Goal: Information Seeking & Learning: Learn about a topic

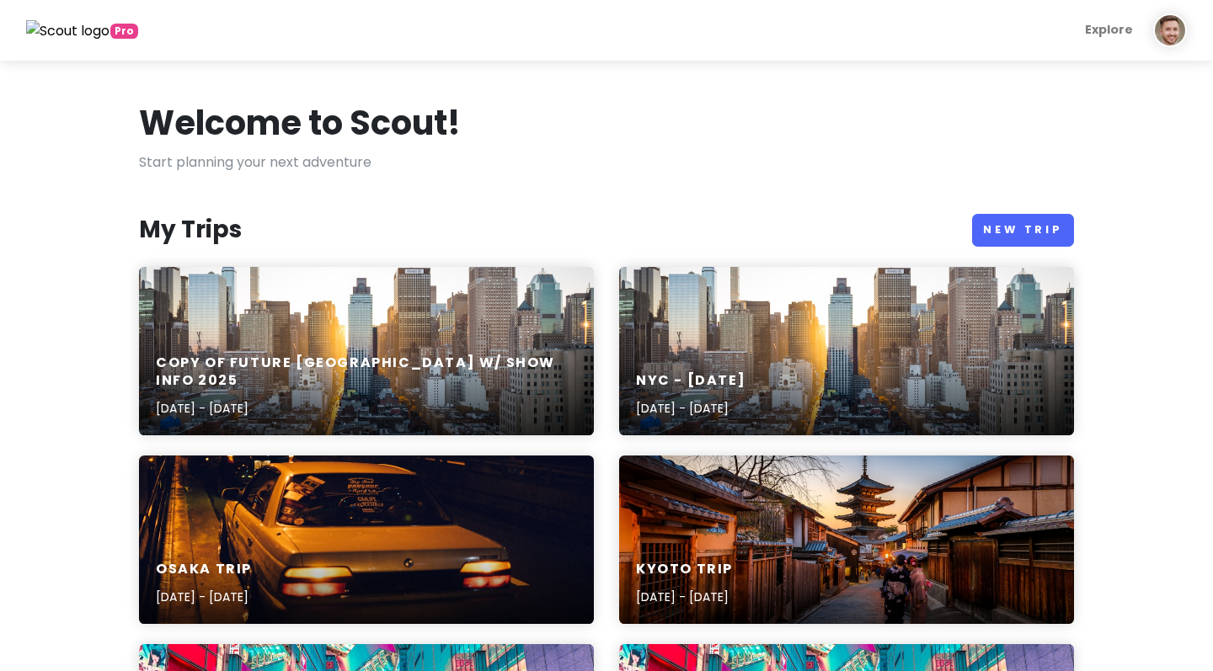
scroll to position [214, 0]
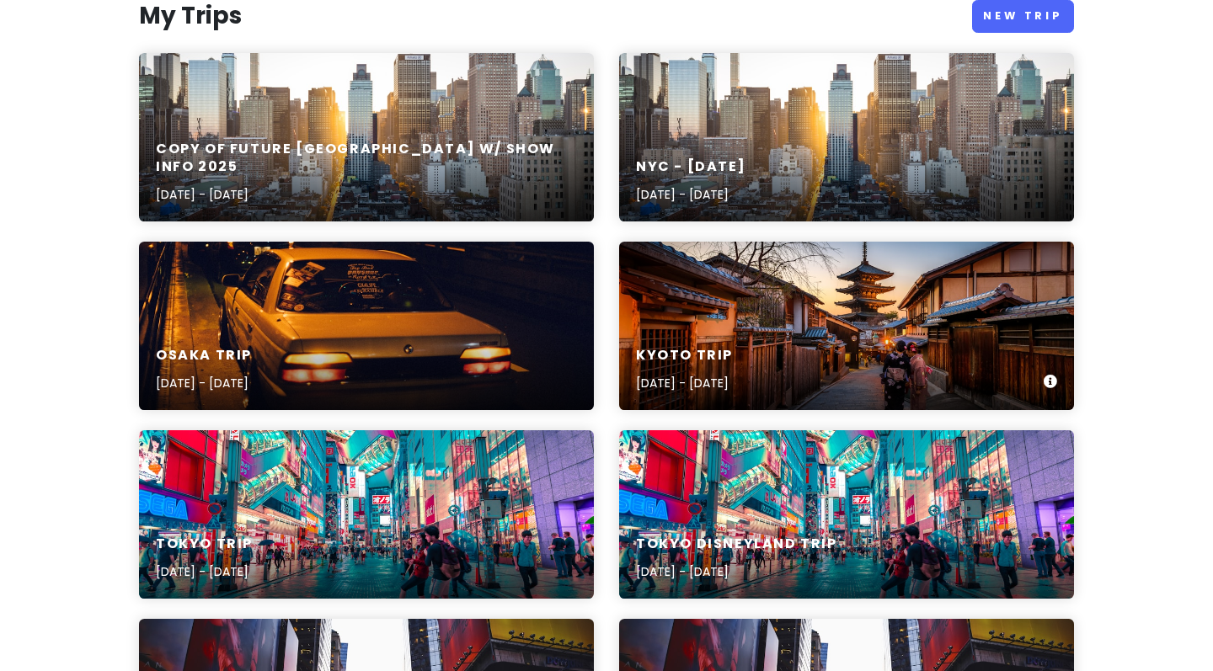
click at [712, 320] on div "Kyoto Trip [DATE] - [DATE]" at bounding box center [846, 326] width 455 height 168
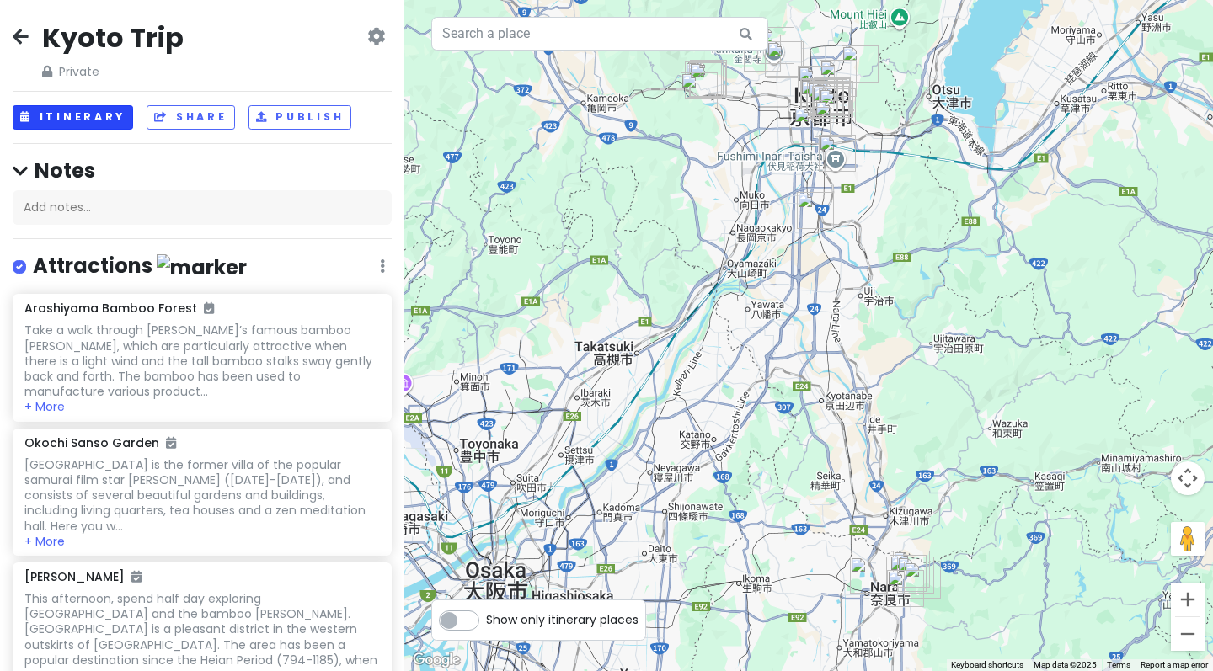
click at [53, 113] on button "Itinerary" at bounding box center [73, 117] width 120 height 24
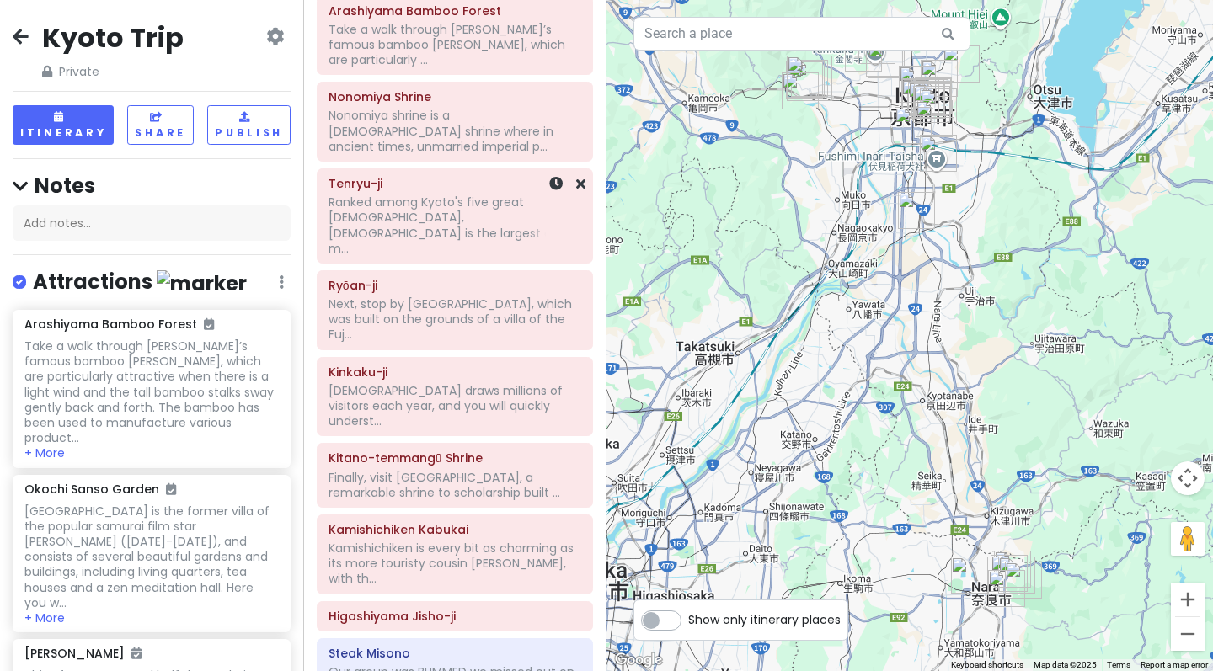
scroll to position [813, 0]
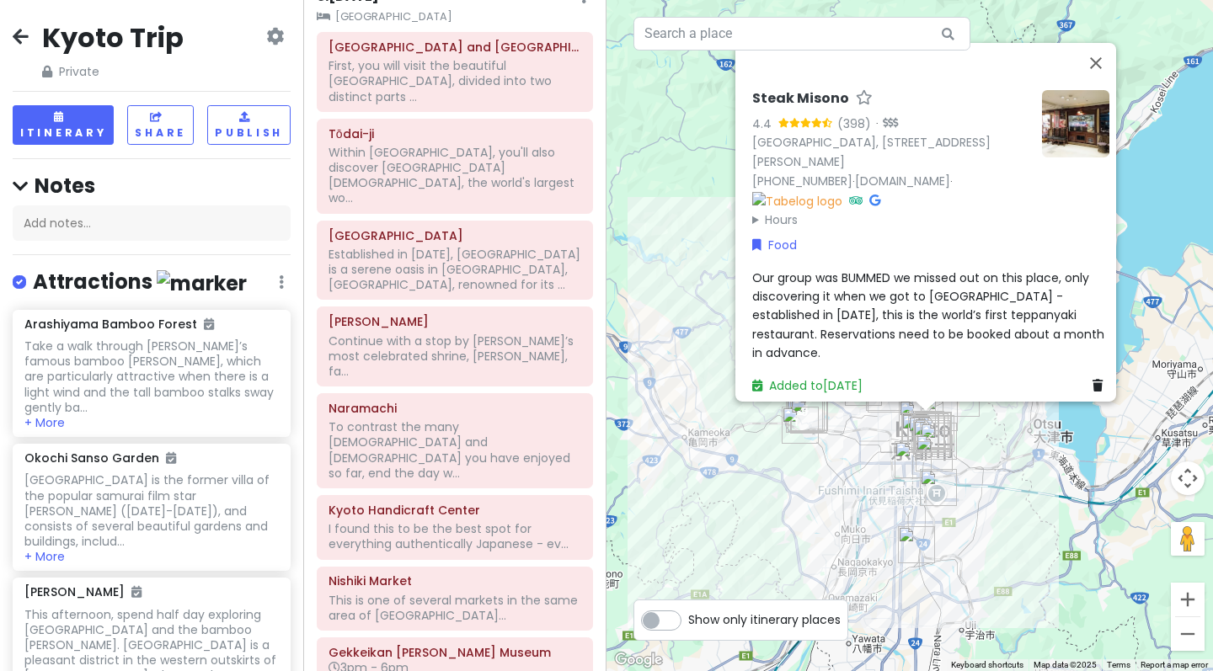
scroll to position [1510, 0]
click at [18, 33] on icon at bounding box center [21, 35] width 16 height 13
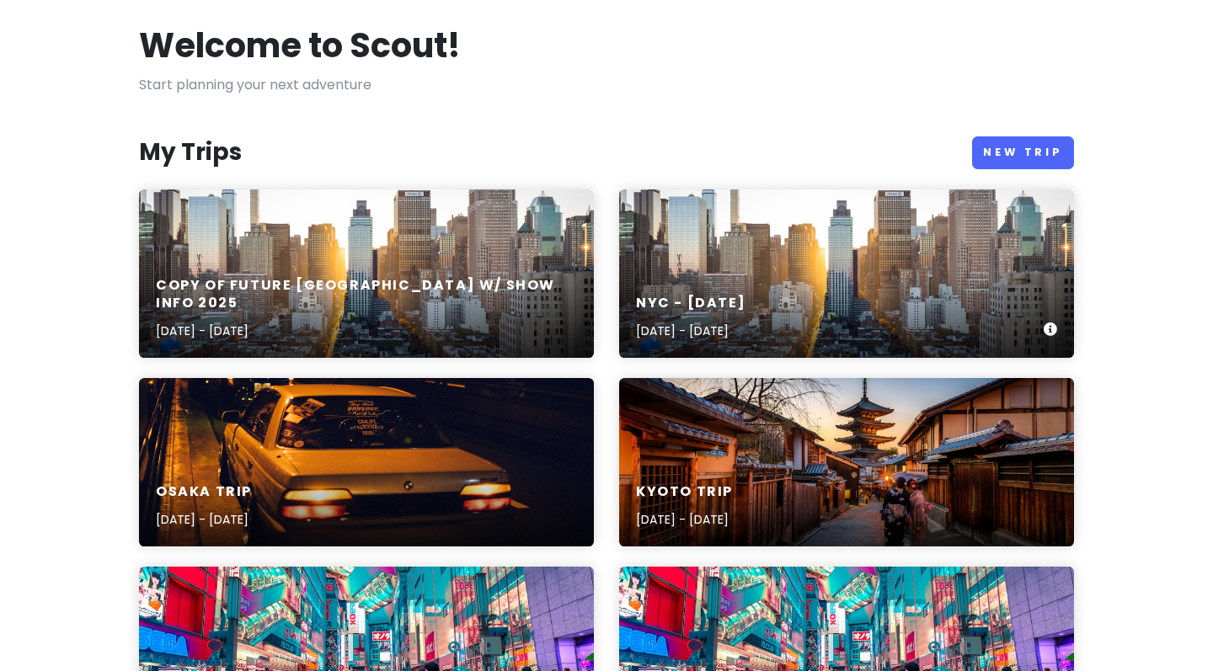
scroll to position [199, 0]
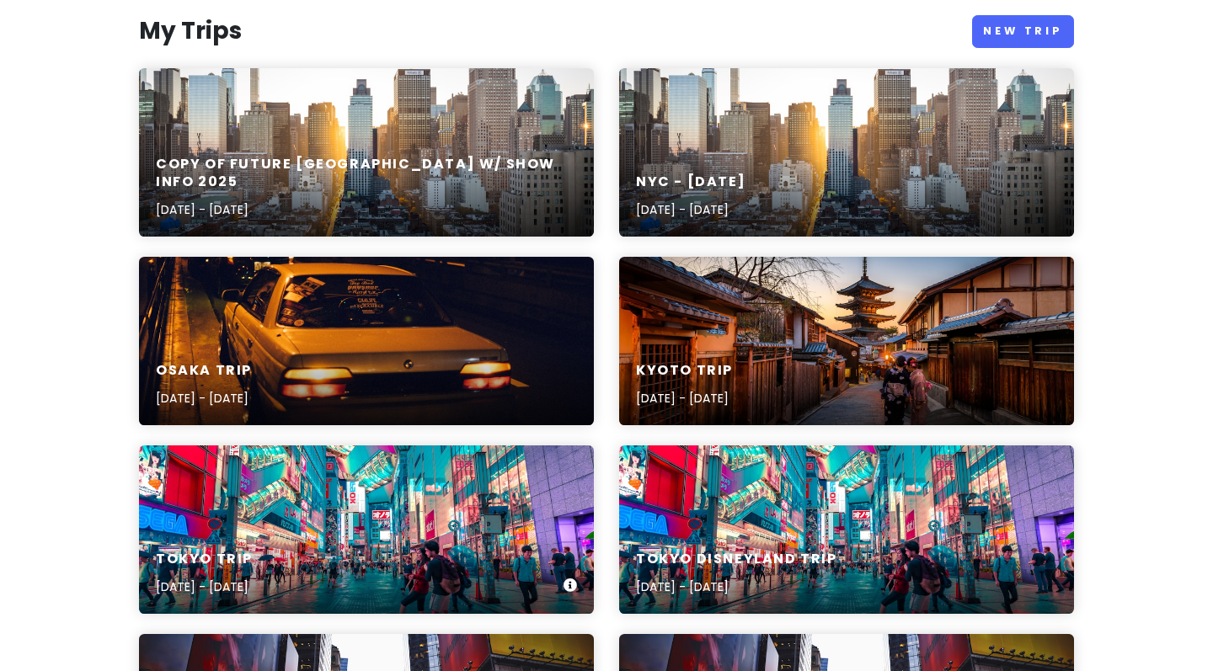
click at [380, 512] on div "Tokyo Trip [DATE] - [DATE]" at bounding box center [366, 530] width 455 height 168
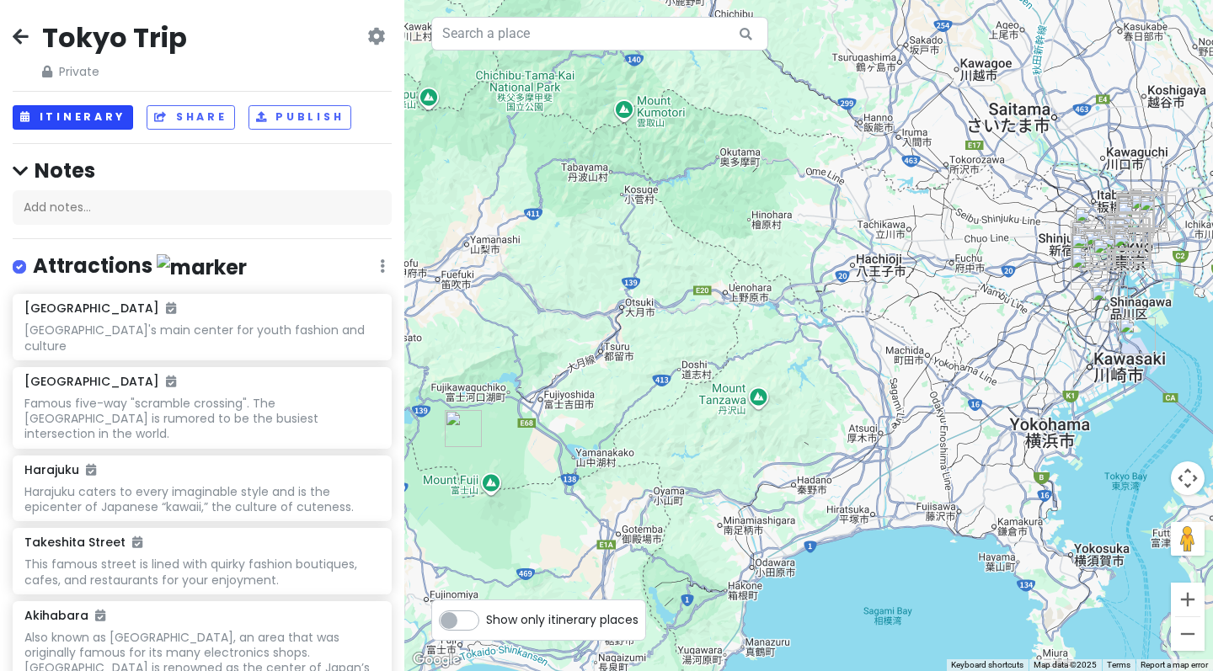
click at [93, 126] on button "Itinerary" at bounding box center [73, 117] width 120 height 24
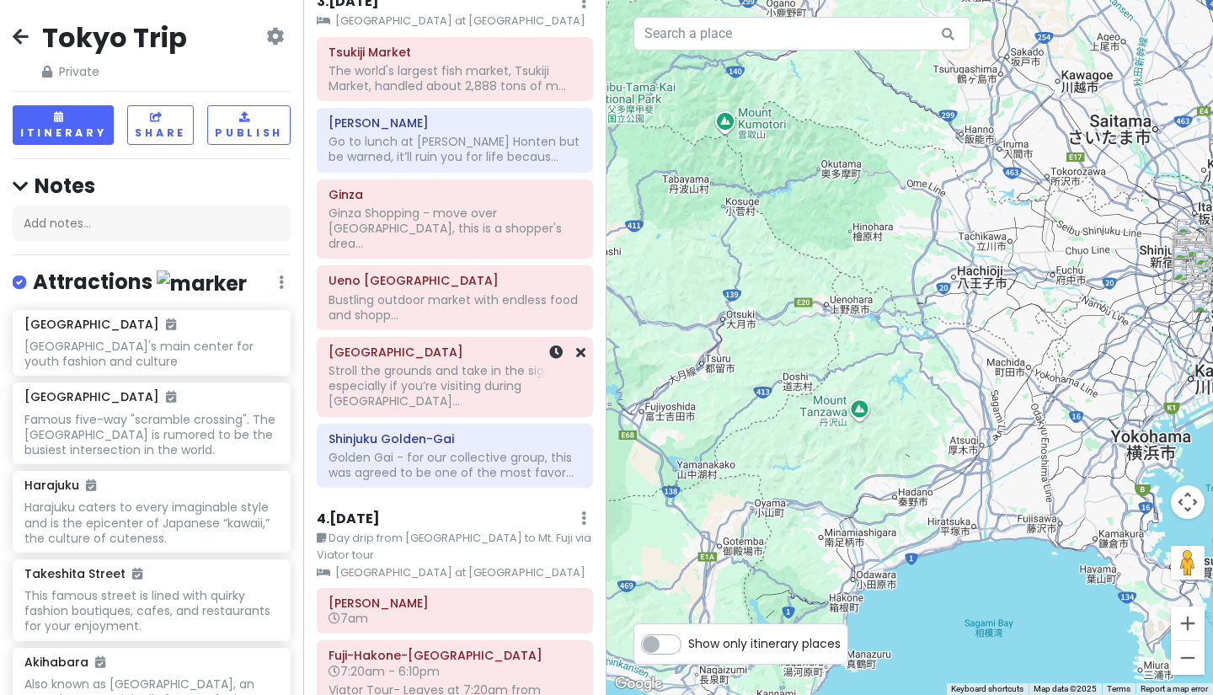
scroll to position [1694, 0]
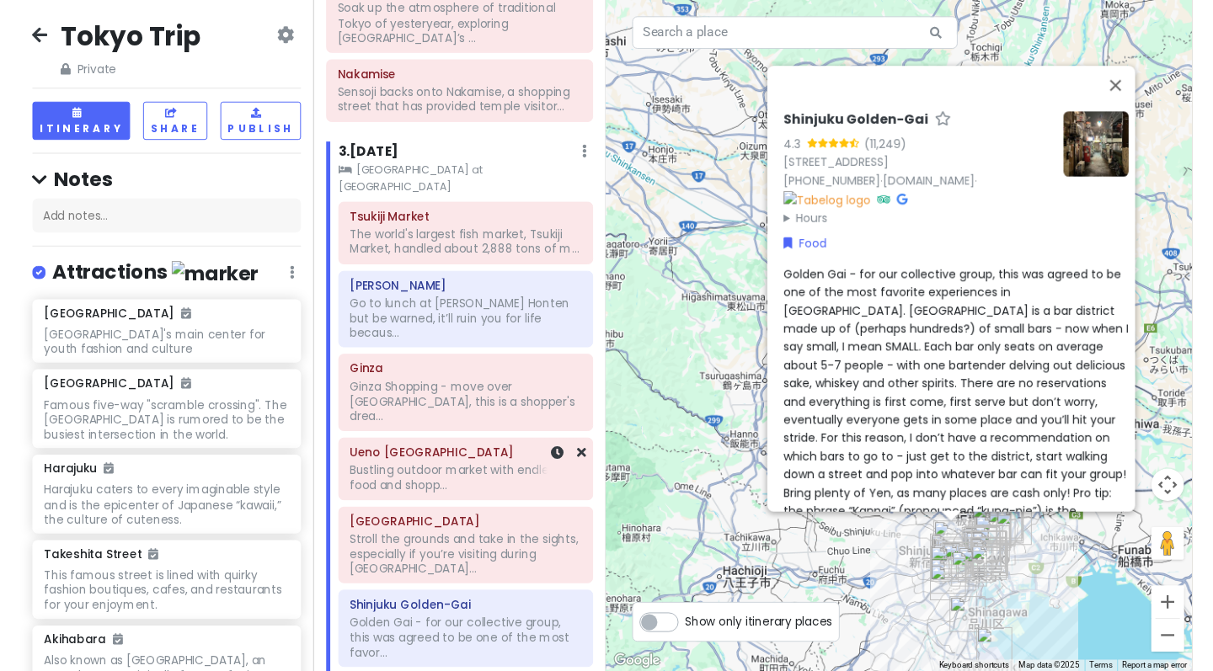
scroll to position [1547, 0]
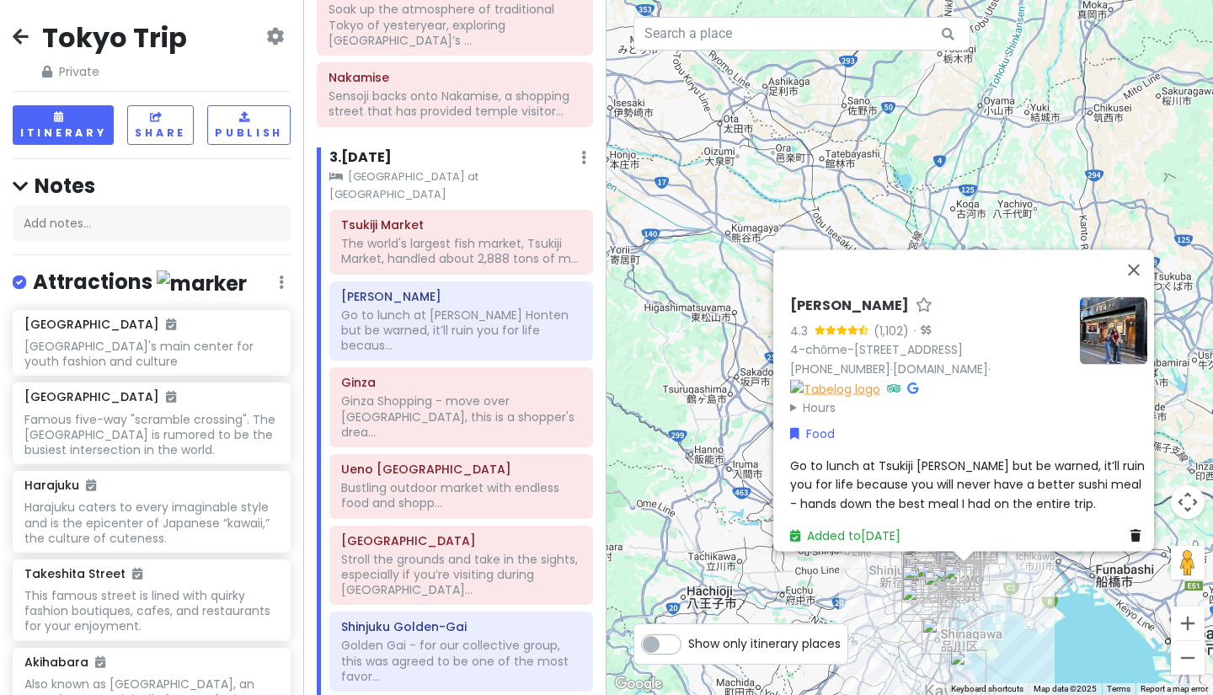
click at [791, 379] on img at bounding box center [835, 388] width 90 height 19
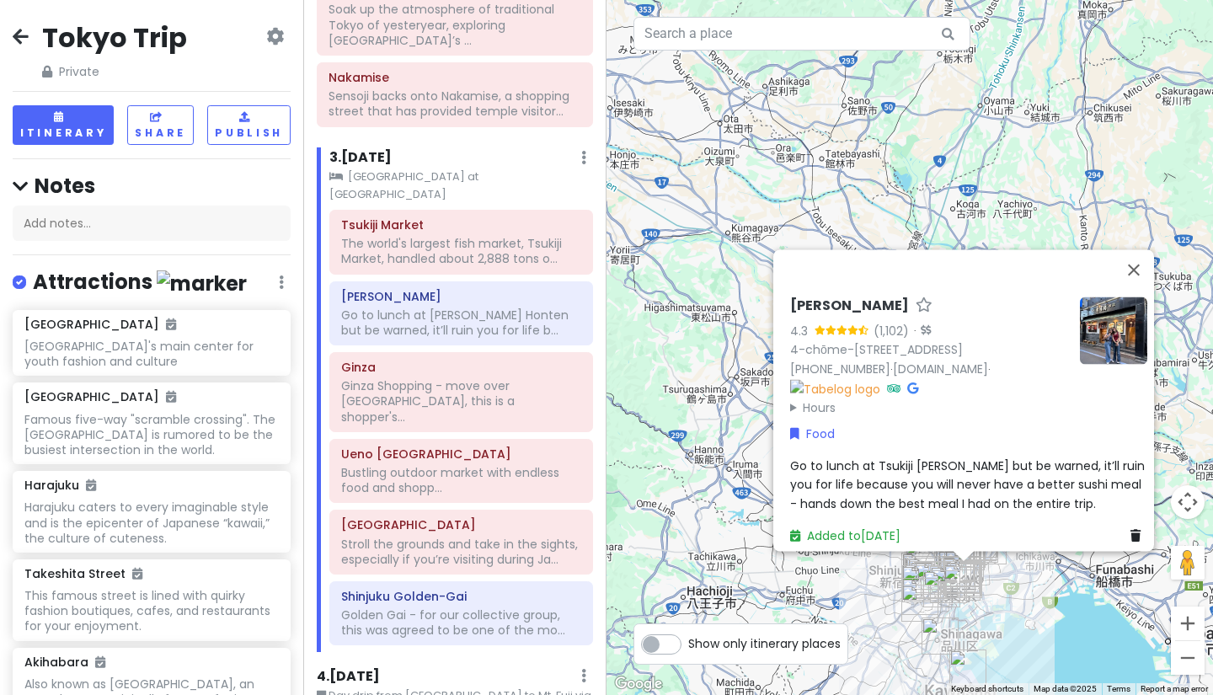
click at [907, 382] on icon at bounding box center [912, 388] width 11 height 12
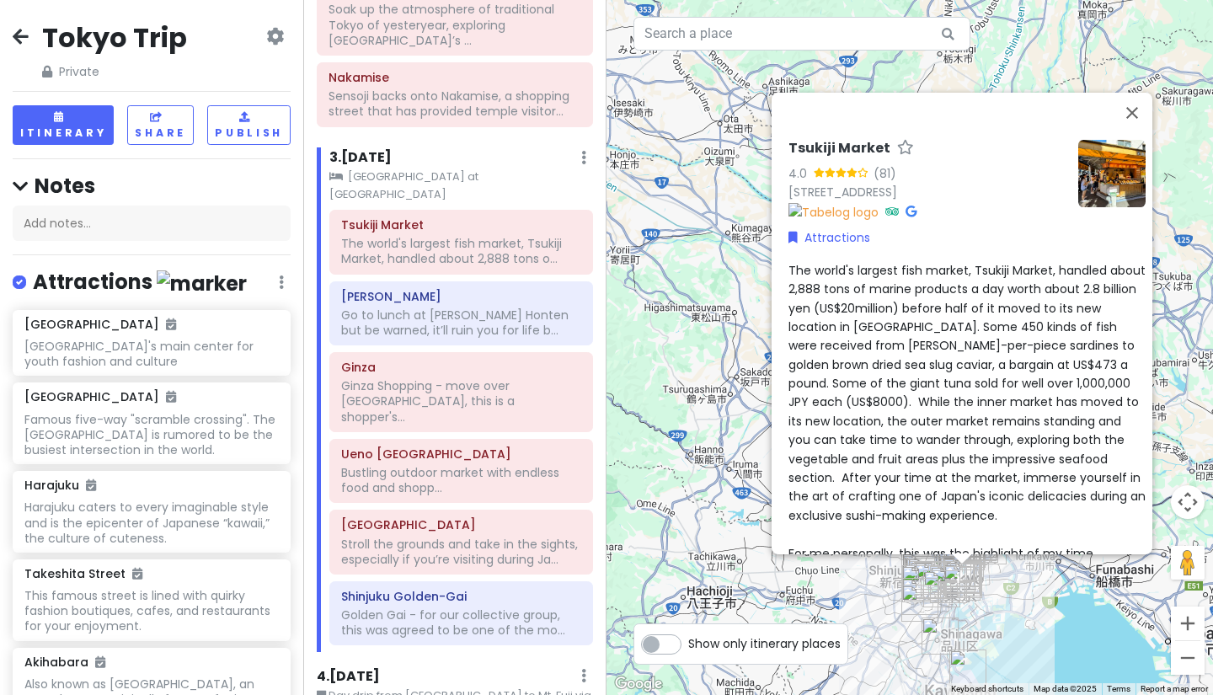
click at [905, 211] on link at bounding box center [910, 210] width 11 height 17
click at [905, 214] on icon at bounding box center [910, 211] width 11 height 12
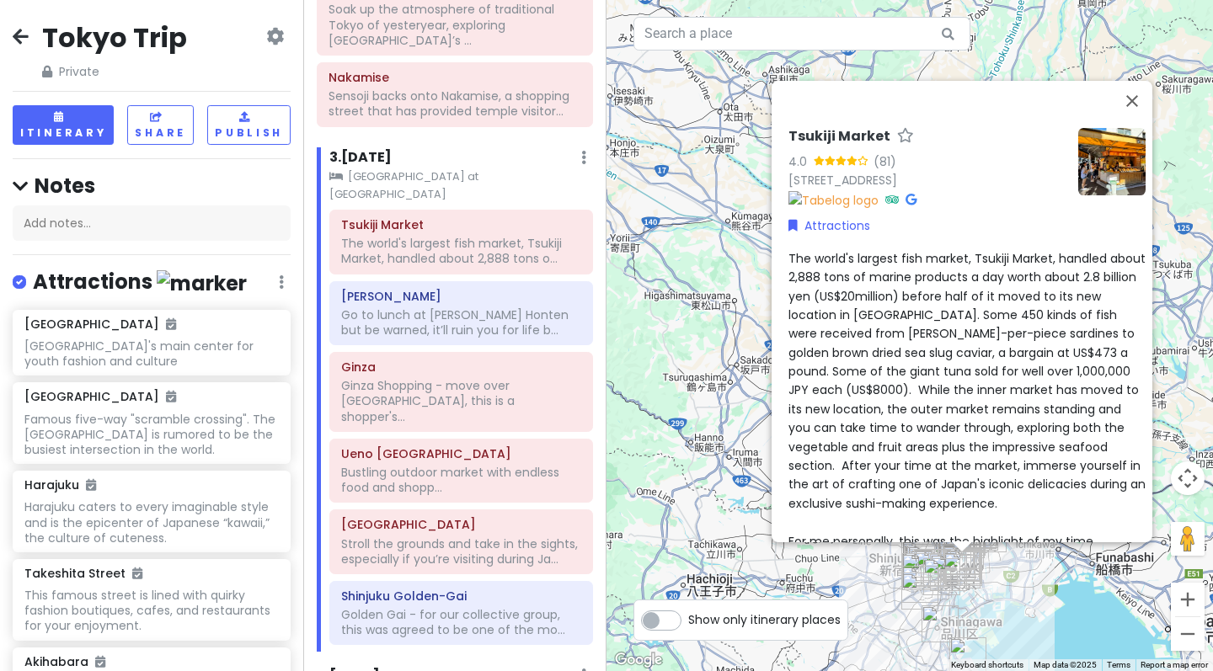
click at [1098, 596] on div "Tsukiji Market 4.0 (81) 5 Chome-2 Tsukiji, [GEOGRAPHIC_DATA], [GEOGRAPHIC_DATA]…" at bounding box center [909, 335] width 606 height 671
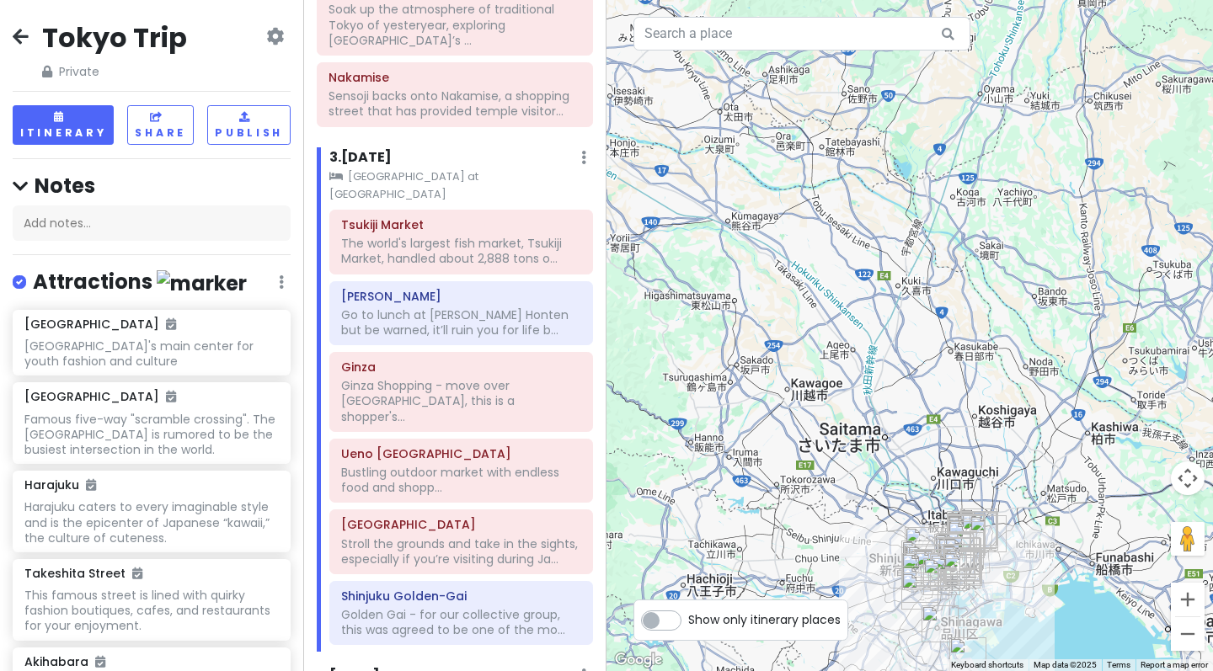
click at [1098, 596] on div at bounding box center [909, 335] width 606 height 671
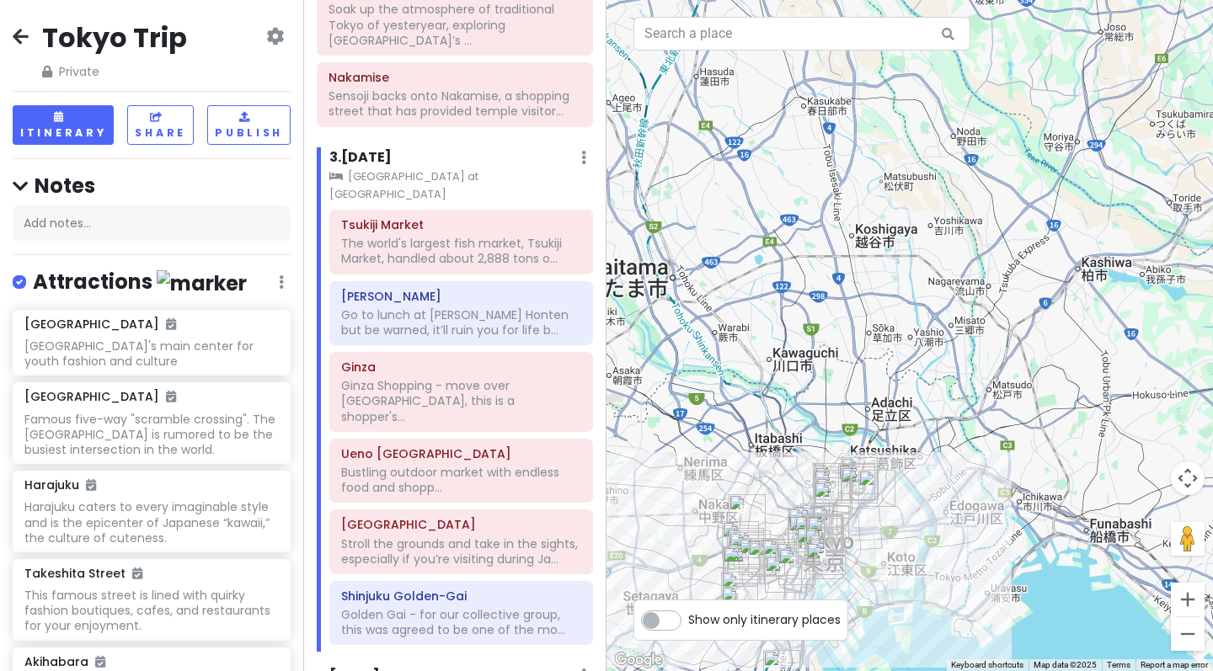
click at [926, 584] on div at bounding box center [909, 335] width 606 height 671
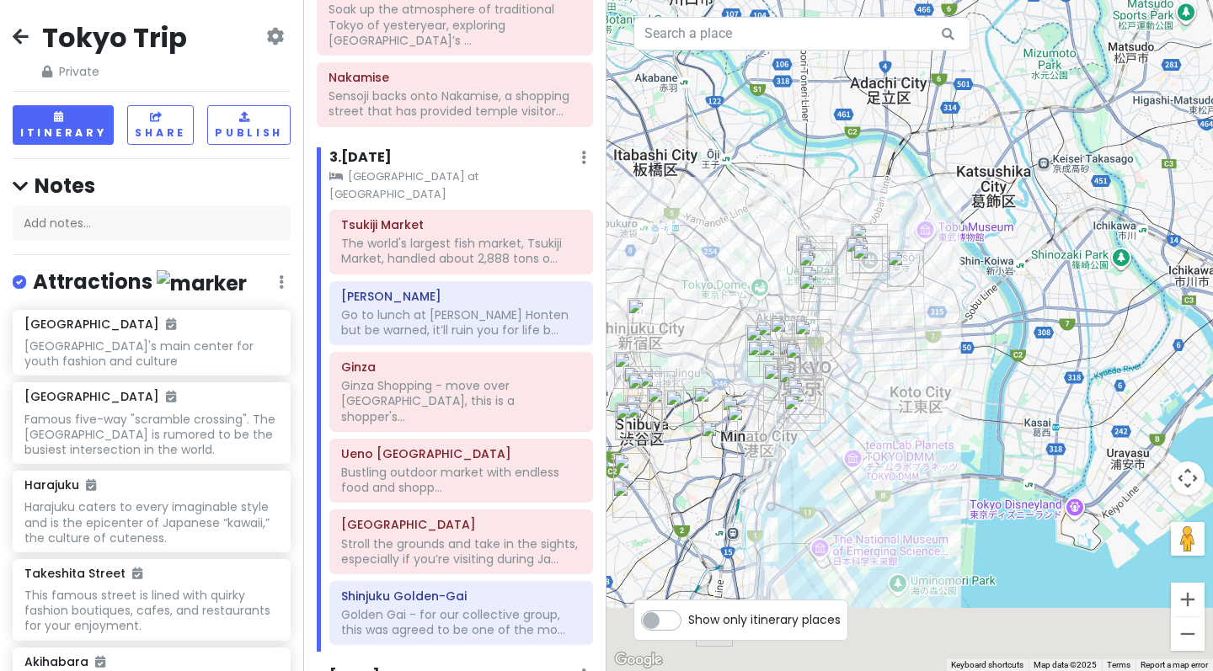
drag, startPoint x: 862, startPoint y: 561, endPoint x: 958, endPoint y: 396, distance: 191.0
click at [958, 396] on div at bounding box center [909, 335] width 606 height 671
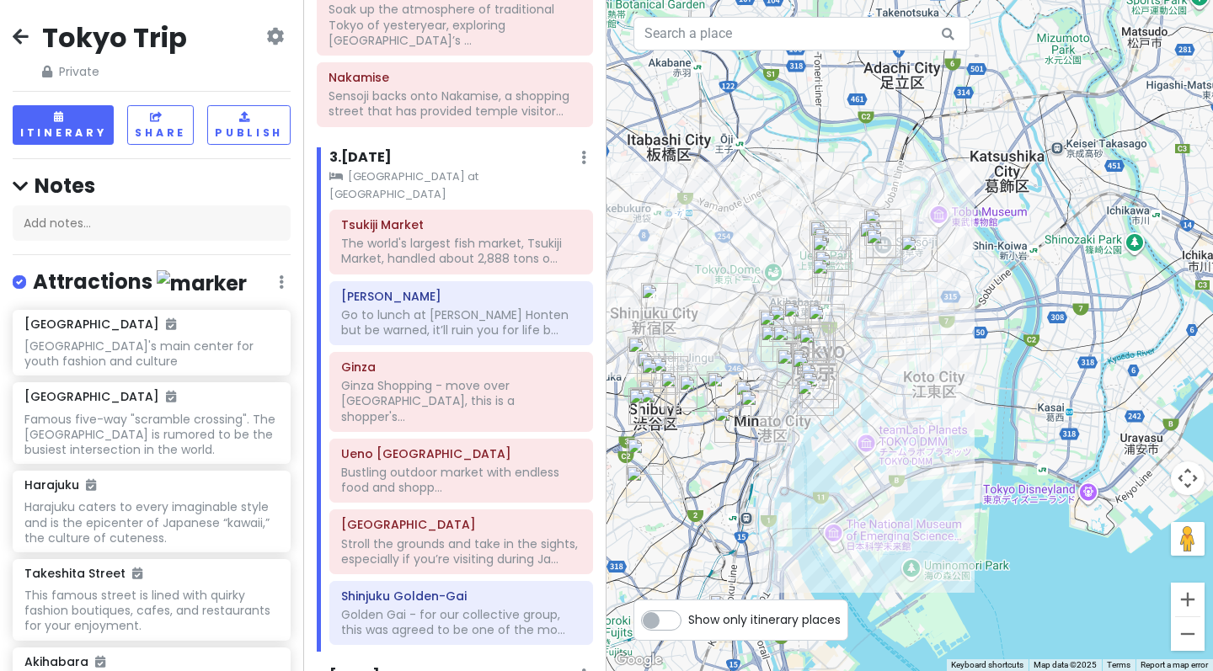
click at [862, 414] on div at bounding box center [909, 335] width 606 height 671
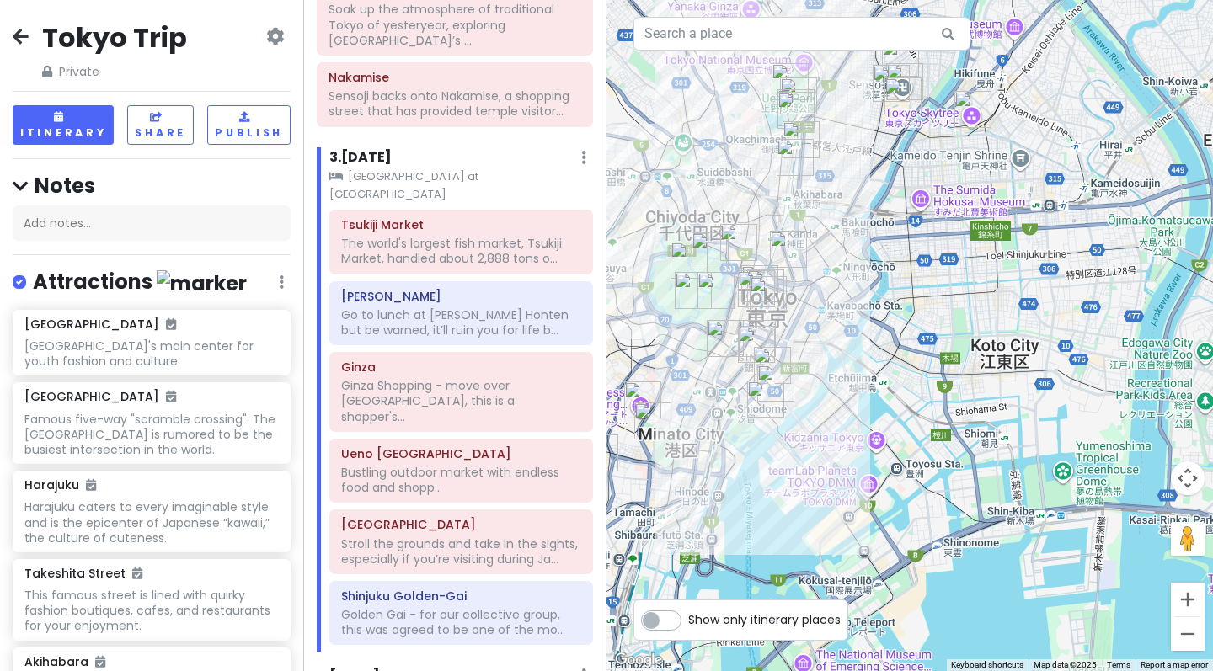
click at [862, 414] on div at bounding box center [909, 335] width 606 height 671
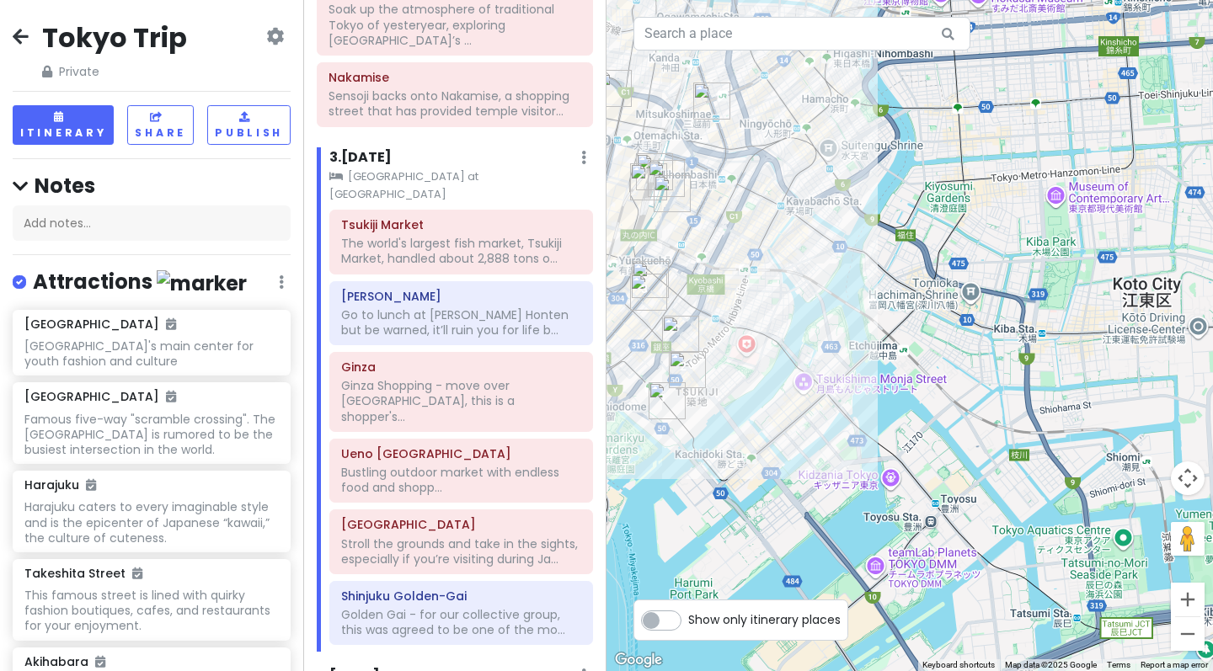
click at [761, 376] on div at bounding box center [909, 335] width 606 height 671
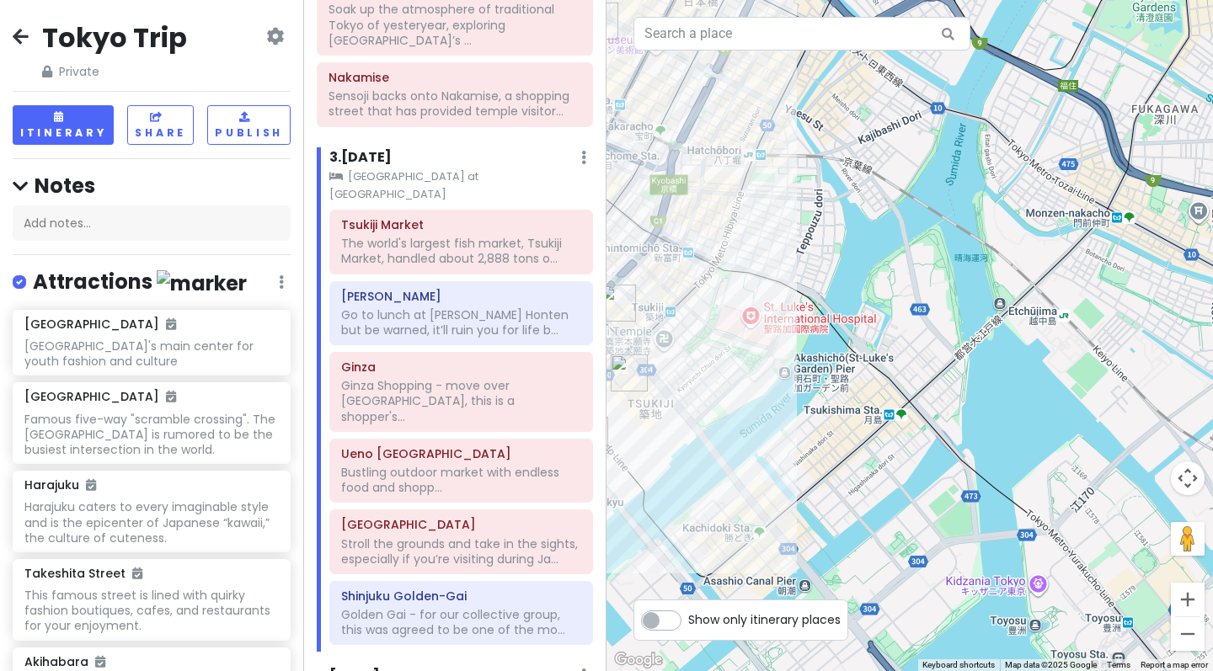
drag, startPoint x: 682, startPoint y: 398, endPoint x: 874, endPoint y: 337, distance: 201.6
click at [874, 337] on div at bounding box center [909, 335] width 606 height 671
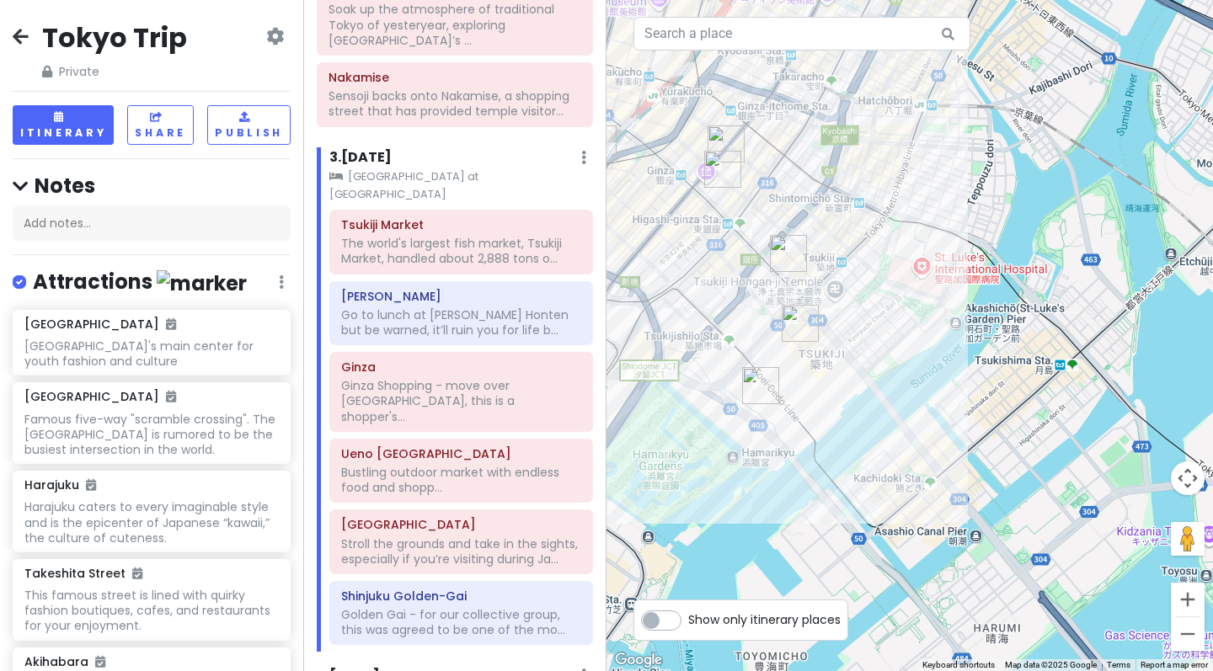
click at [822, 425] on div at bounding box center [909, 335] width 606 height 671
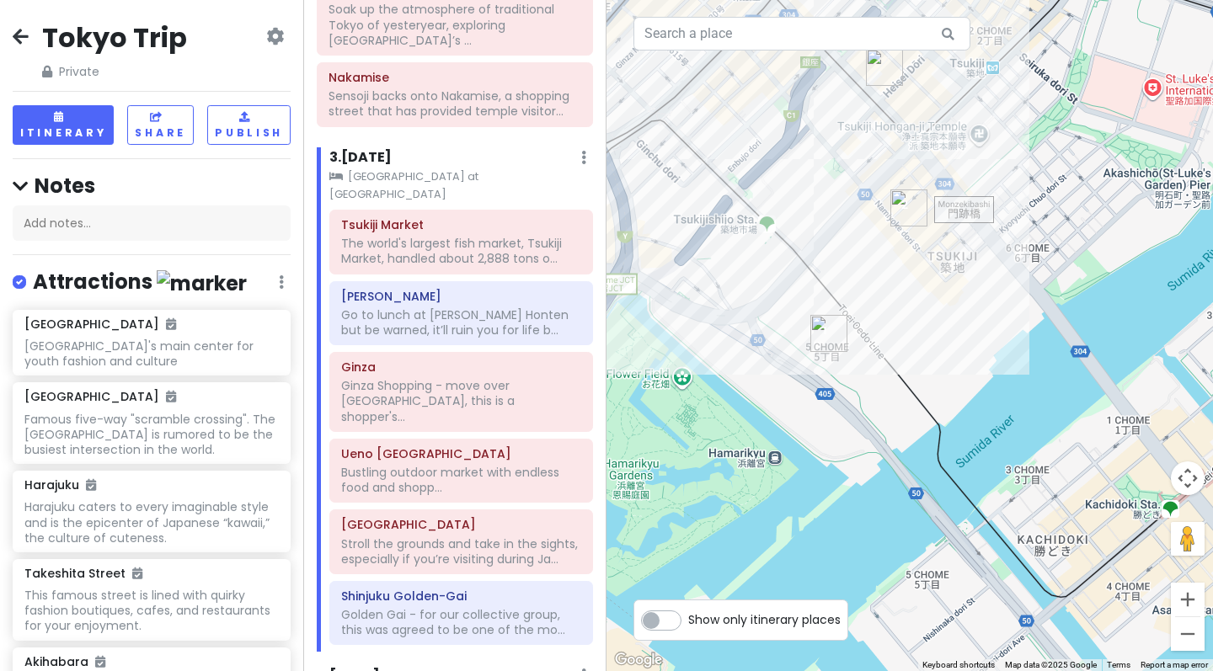
drag, startPoint x: 750, startPoint y: 409, endPoint x: 885, endPoint y: 377, distance: 139.3
click at [885, 377] on div at bounding box center [909, 335] width 606 height 671
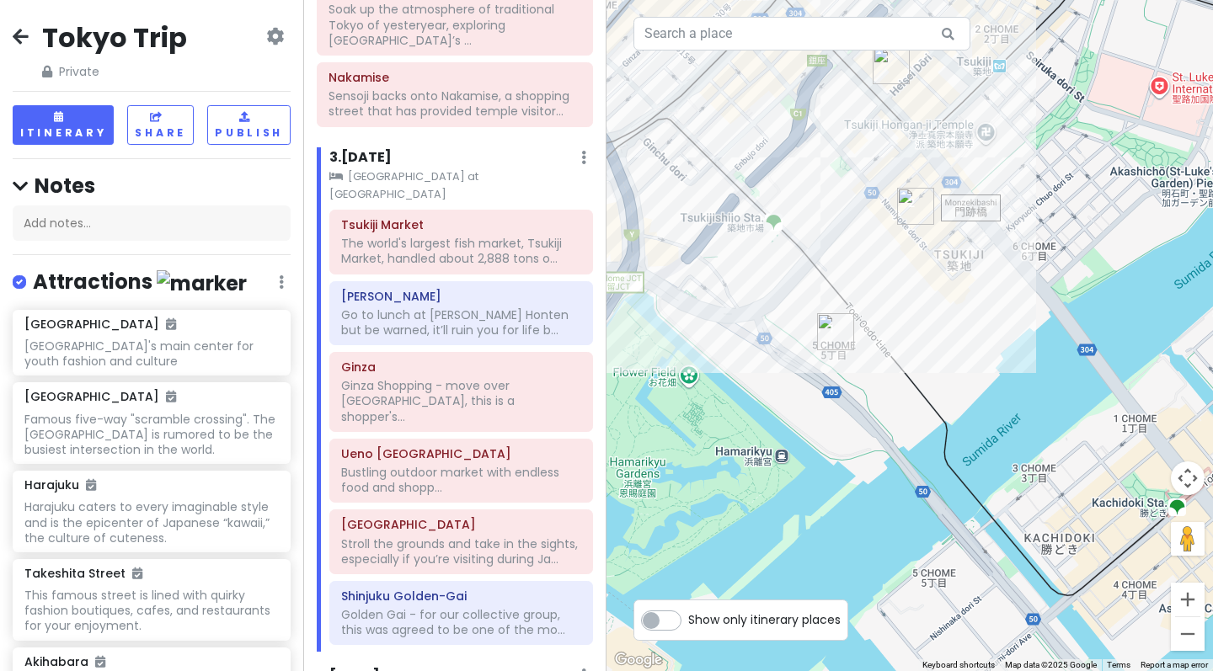
click at [837, 332] on img "Tsukiji Market" at bounding box center [835, 331] width 37 height 37
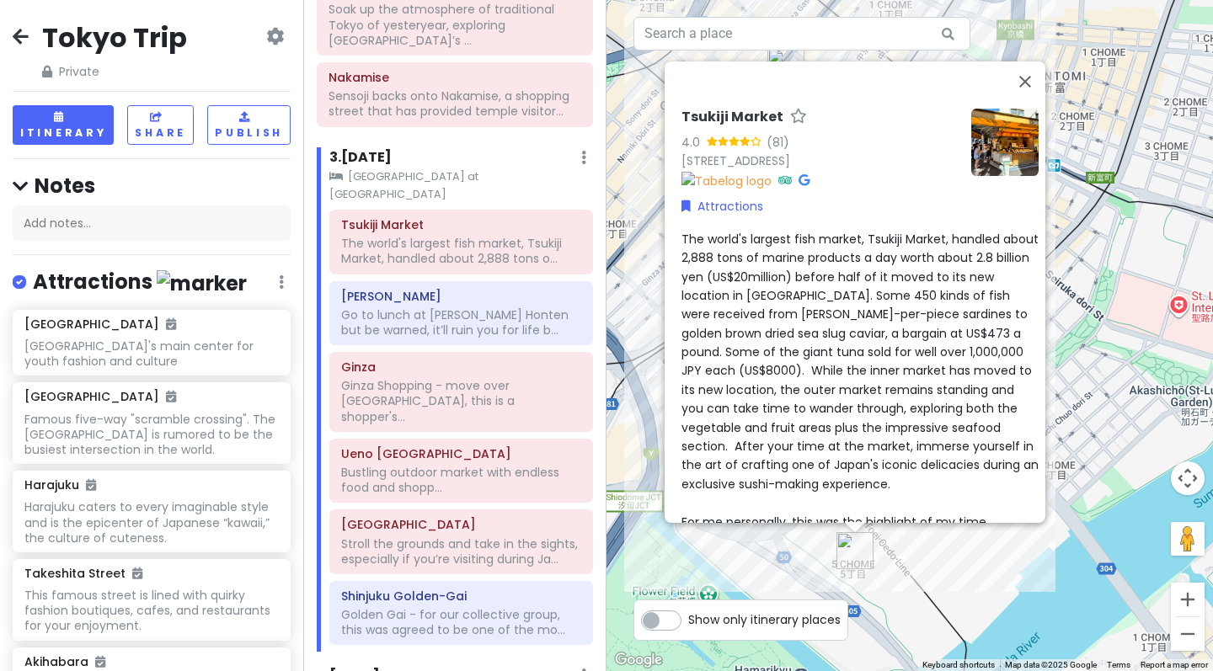
click at [888, 576] on div "Tsukiji Market 4.0 (81) 5 Chome-2 Tsukiji, [GEOGRAPHIC_DATA], [GEOGRAPHIC_DATA]…" at bounding box center [909, 335] width 606 height 671
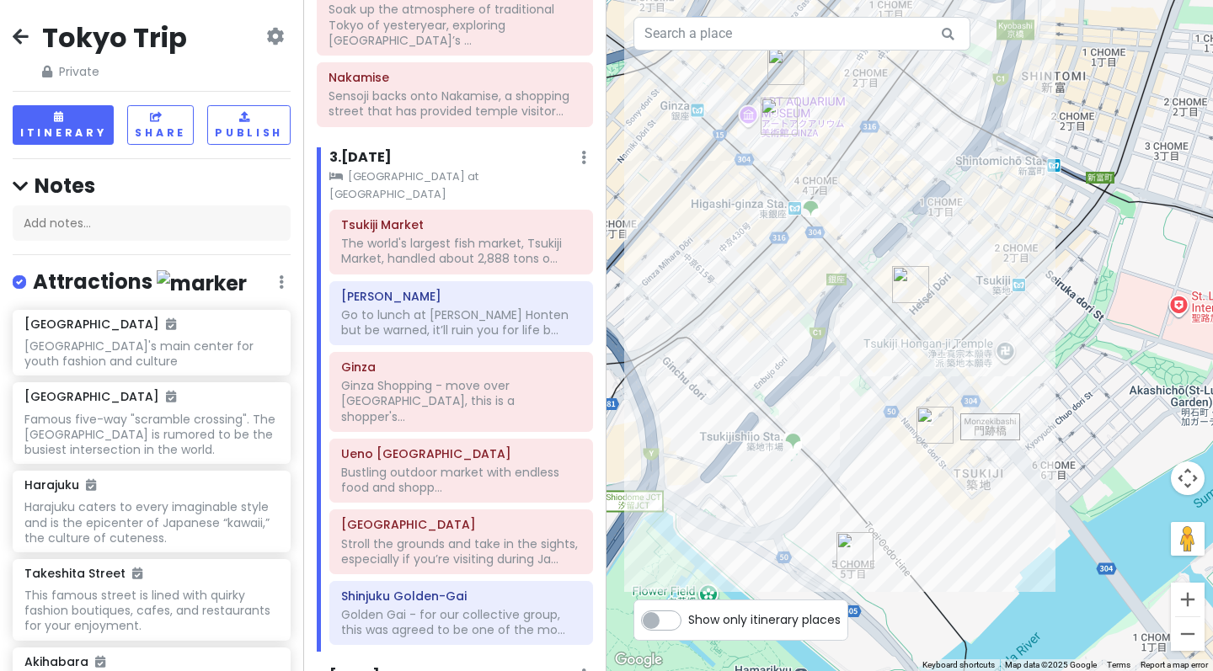
click at [888, 576] on div at bounding box center [909, 335] width 606 height 671
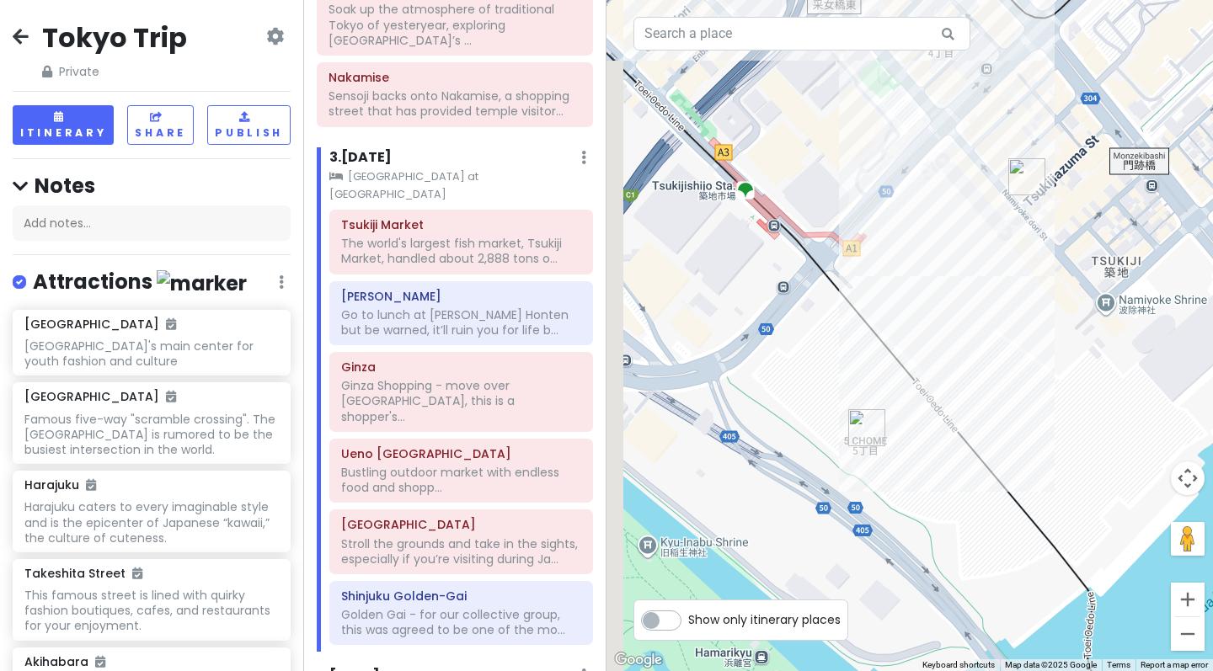
drag, startPoint x: 894, startPoint y: 553, endPoint x: 941, endPoint y: 435, distance: 127.0
click at [941, 435] on div at bounding box center [909, 335] width 606 height 671
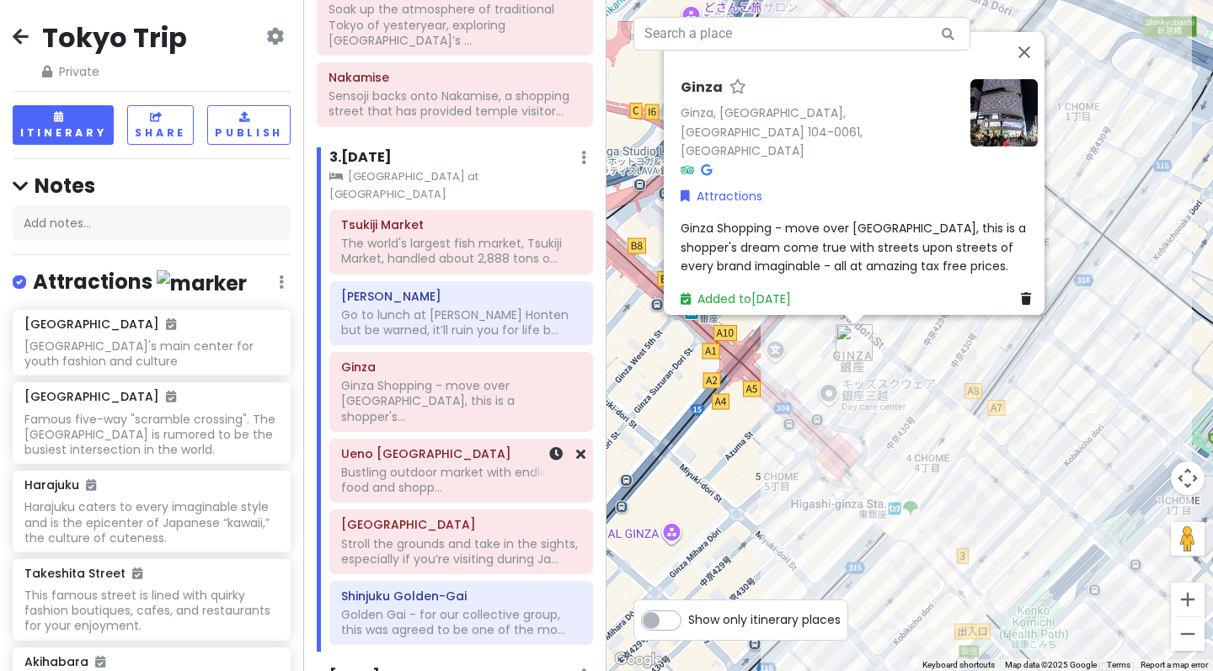
click at [404, 446] on h6 "Ueno [GEOGRAPHIC_DATA]" at bounding box center [461, 453] width 240 height 15
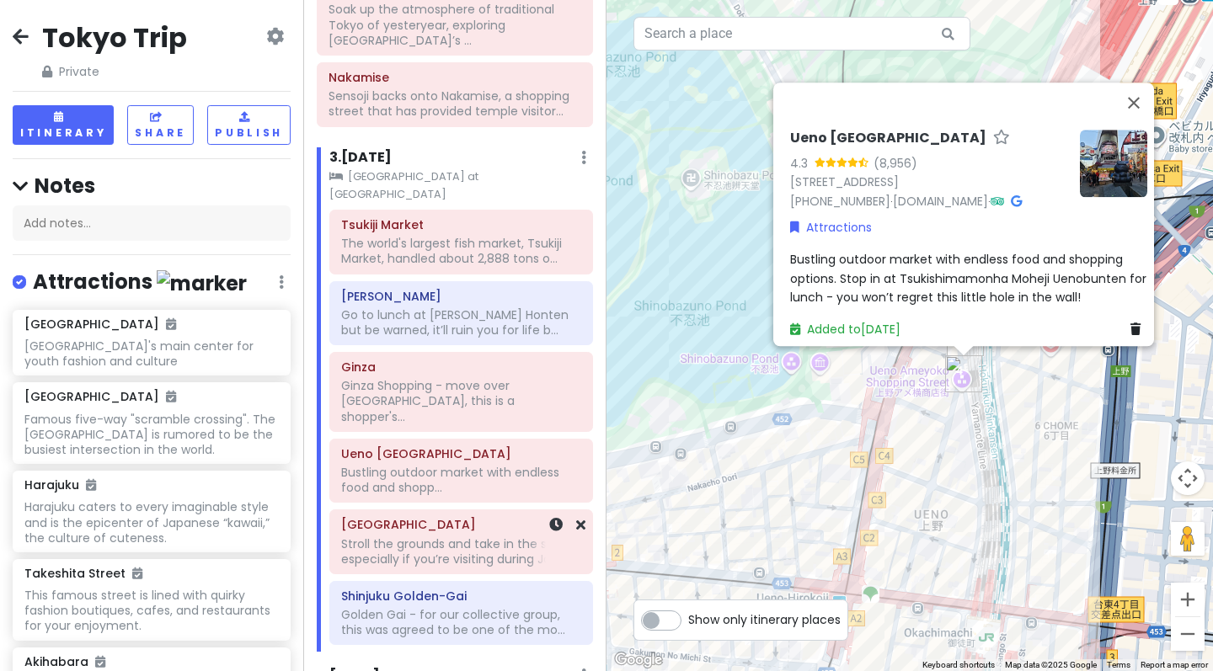
click at [398, 517] on h6 "[GEOGRAPHIC_DATA]" at bounding box center [461, 524] width 240 height 15
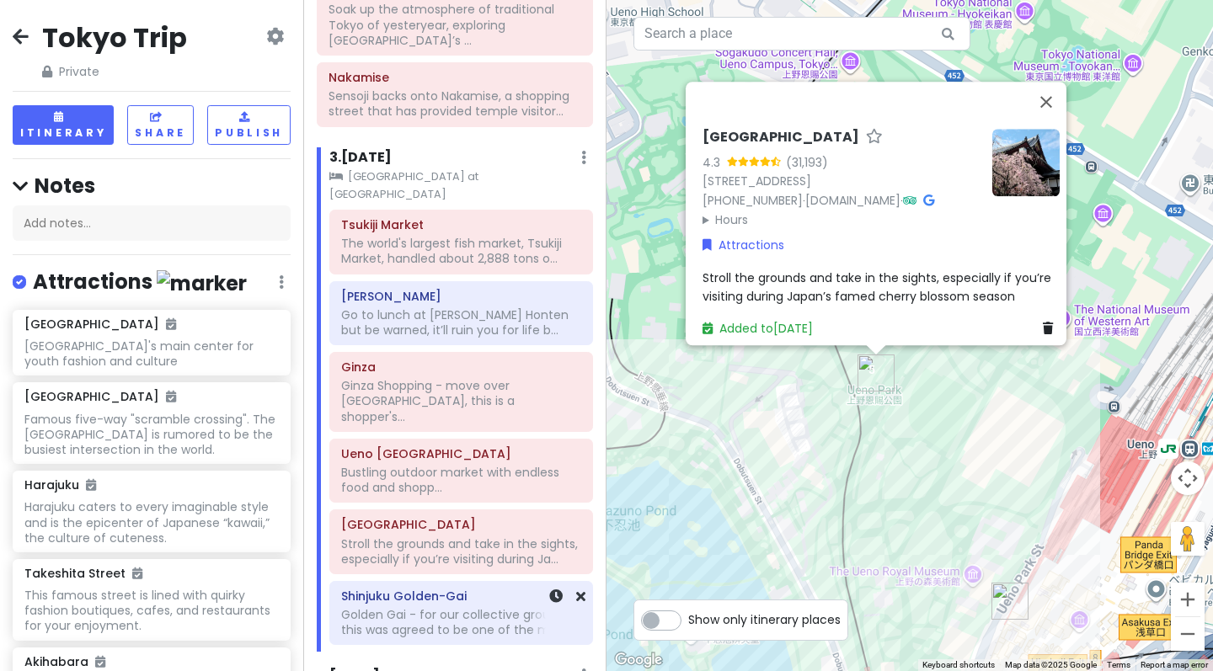
click at [412, 589] on h6 "Shinjuku Golden-Gai" at bounding box center [461, 596] width 240 height 15
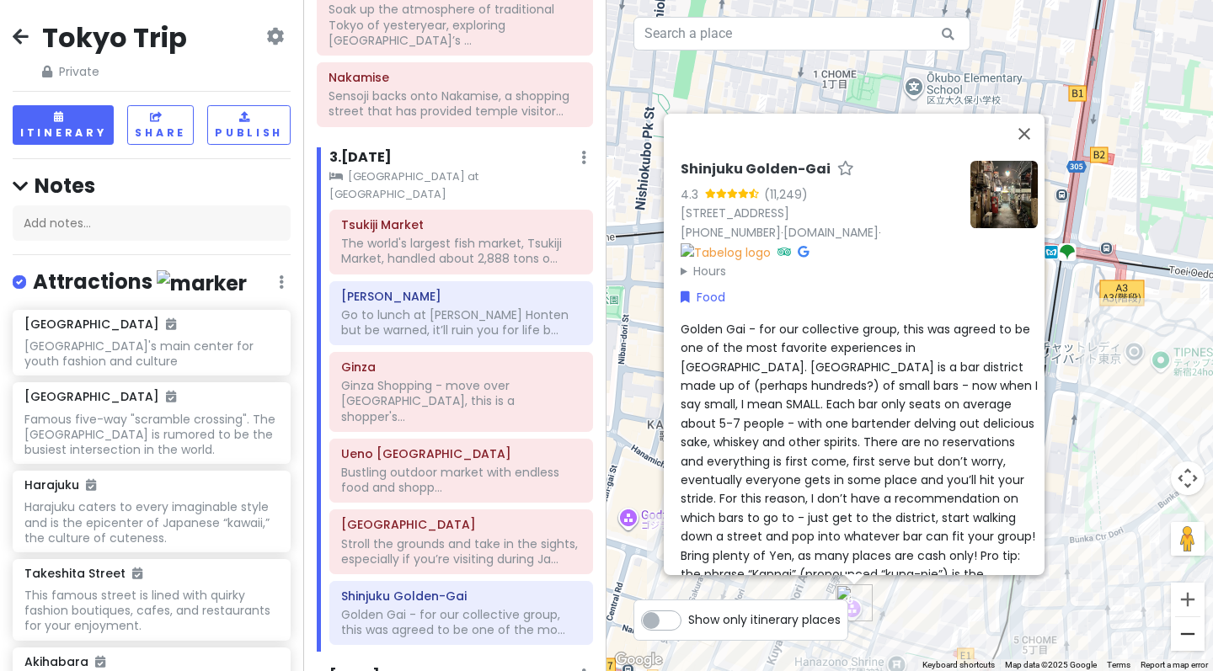
click at [1182, 641] on button "Zoom out" at bounding box center [1188, 634] width 34 height 34
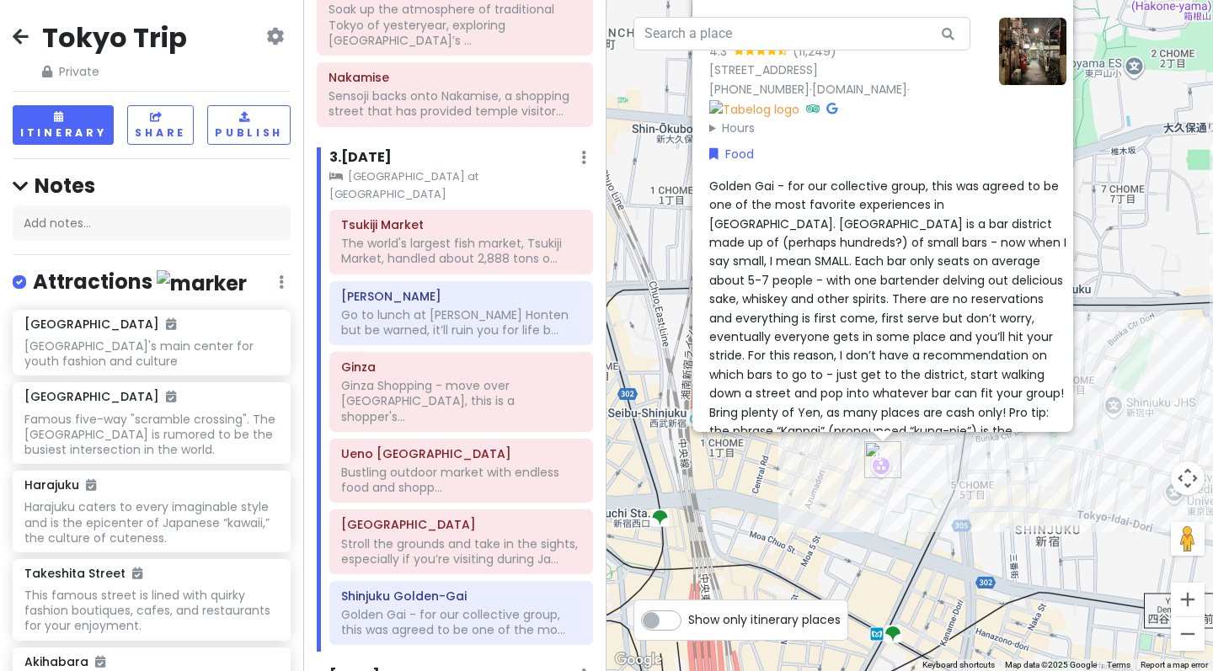
click at [1182, 641] on button "Zoom out" at bounding box center [1188, 634] width 34 height 34
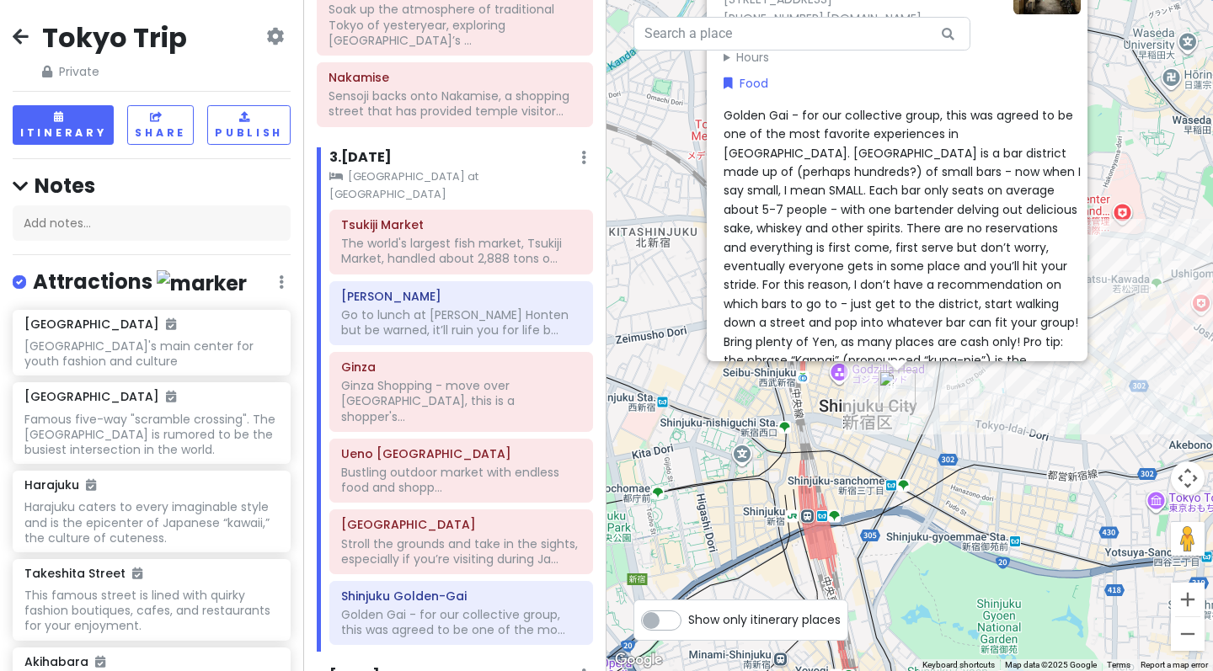
click at [1182, 641] on button "Zoom out" at bounding box center [1188, 634] width 34 height 34
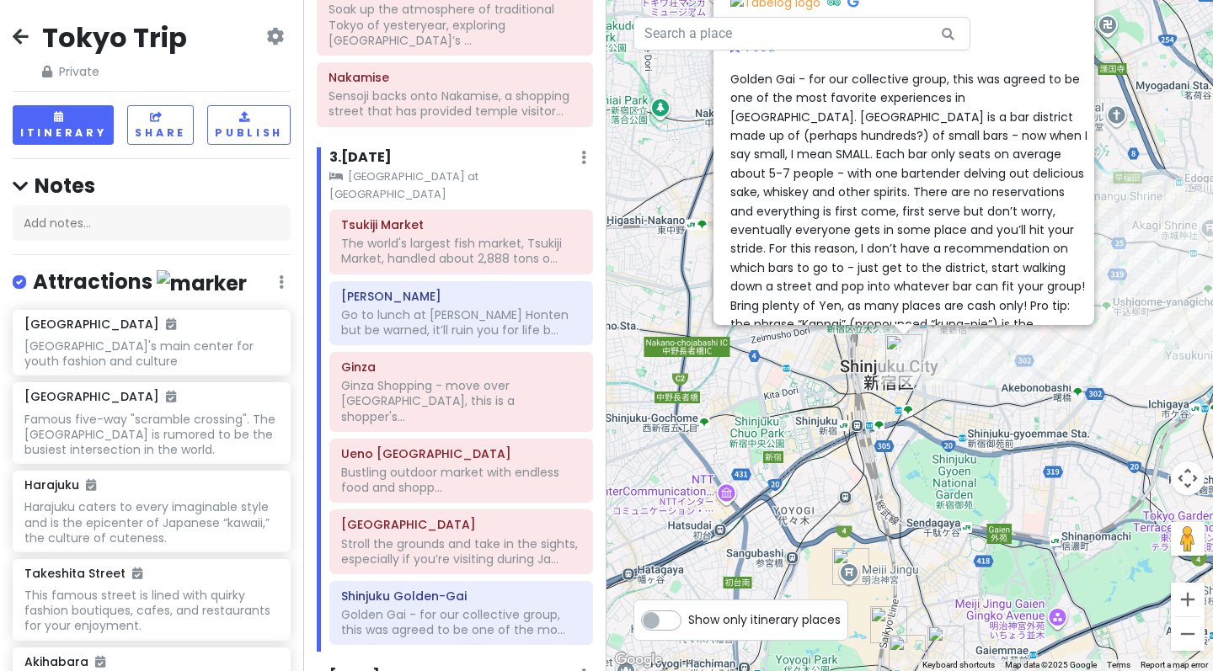
click at [1182, 641] on button "Zoom out" at bounding box center [1188, 634] width 34 height 34
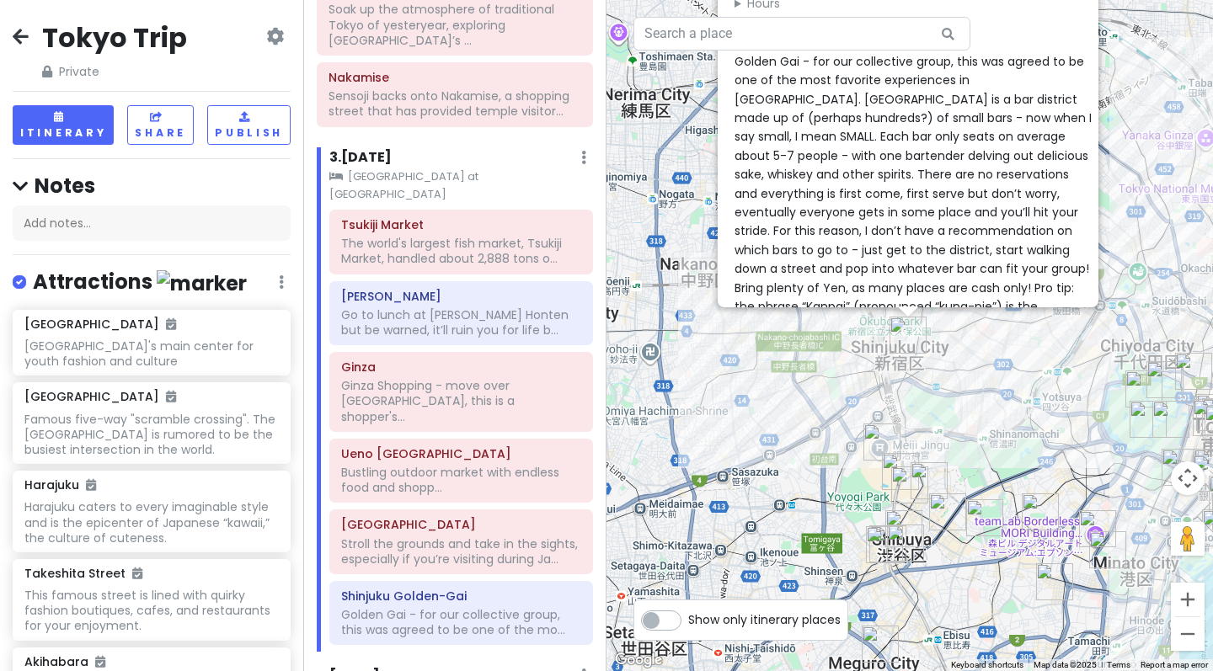
click at [1182, 641] on button "Zoom out" at bounding box center [1188, 634] width 34 height 34
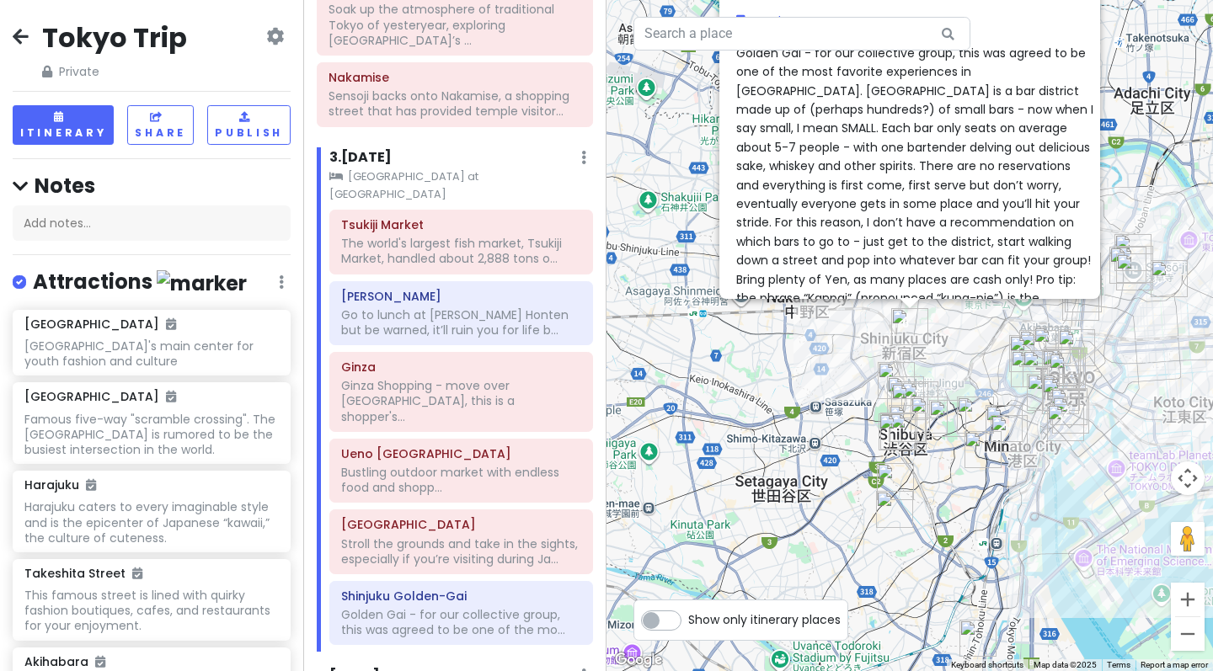
click at [957, 346] on div "Shinjuku Golden-Gai 4.3 (11,249) [STREET_ADDRESS] [PHONE_NUMBER] · [DOMAIN_NAME…" at bounding box center [909, 335] width 606 height 671
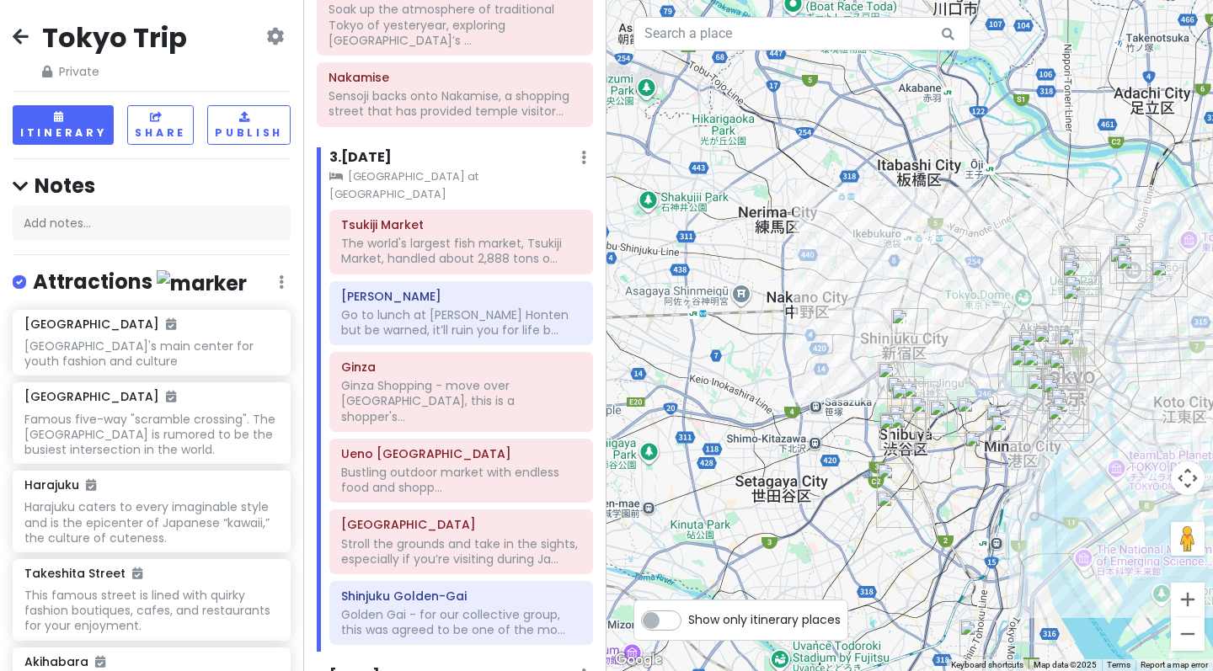
click at [979, 345] on div at bounding box center [909, 335] width 606 height 671
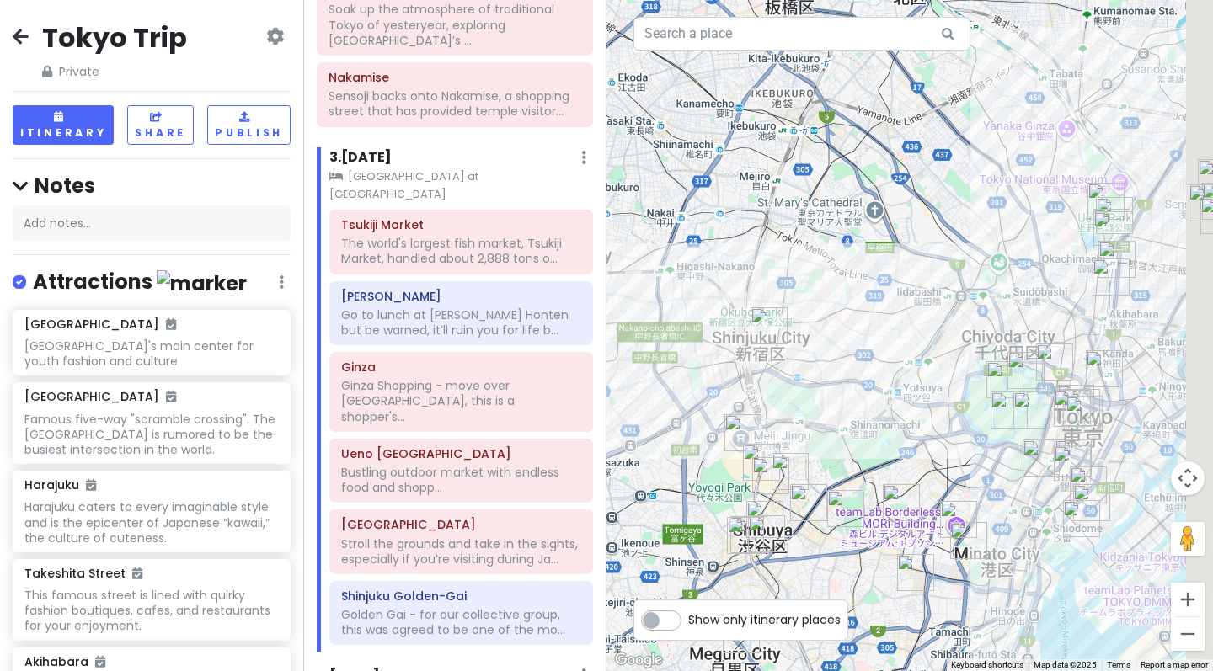
drag, startPoint x: 1056, startPoint y: 311, endPoint x: 914, endPoint y: 310, distance: 142.3
click at [914, 310] on div at bounding box center [909, 335] width 606 height 671
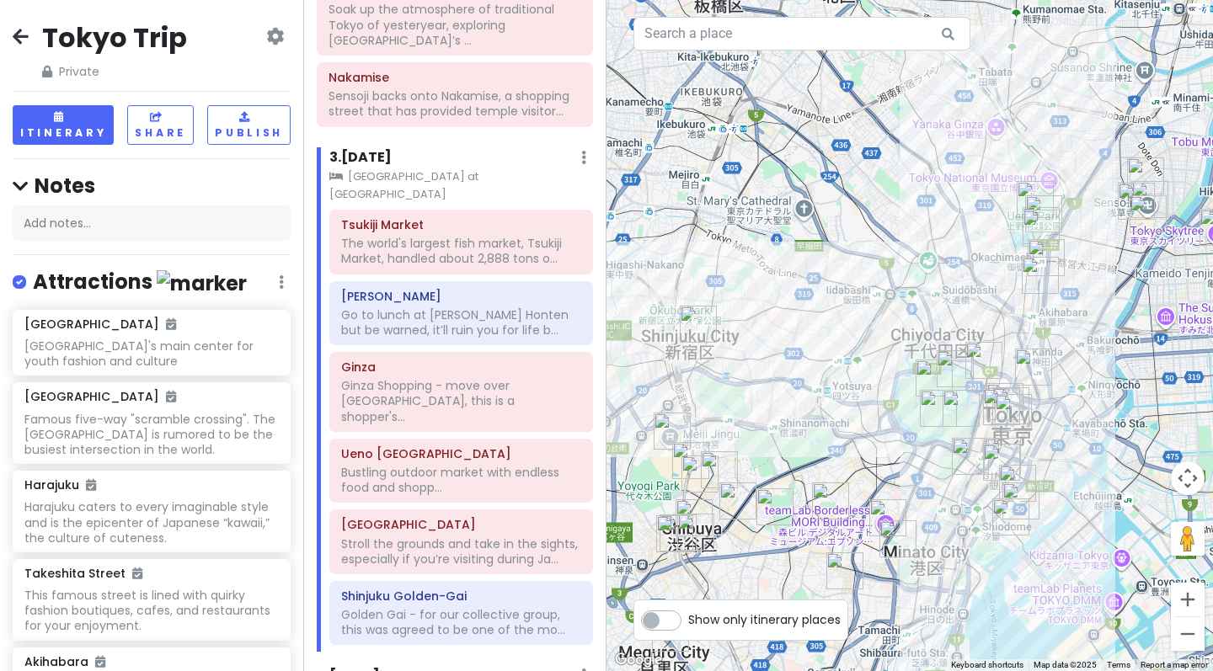
click at [991, 317] on div at bounding box center [909, 335] width 606 height 671
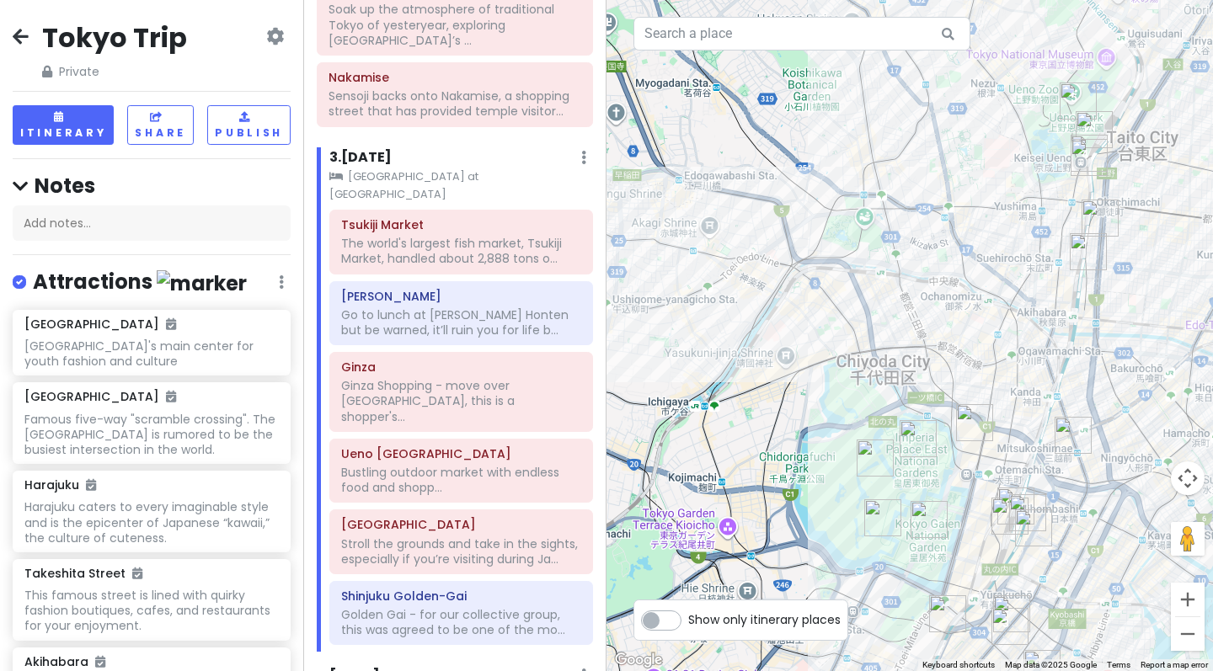
click at [883, 366] on div at bounding box center [909, 335] width 606 height 671
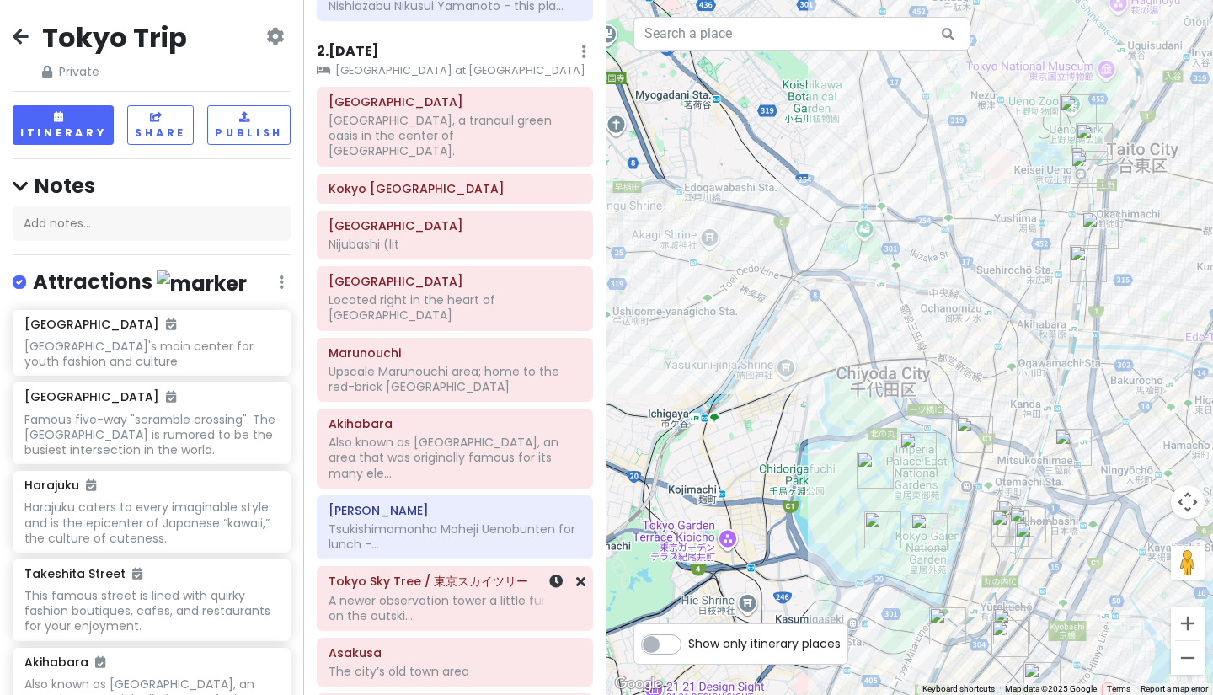
scroll to position [786, 0]
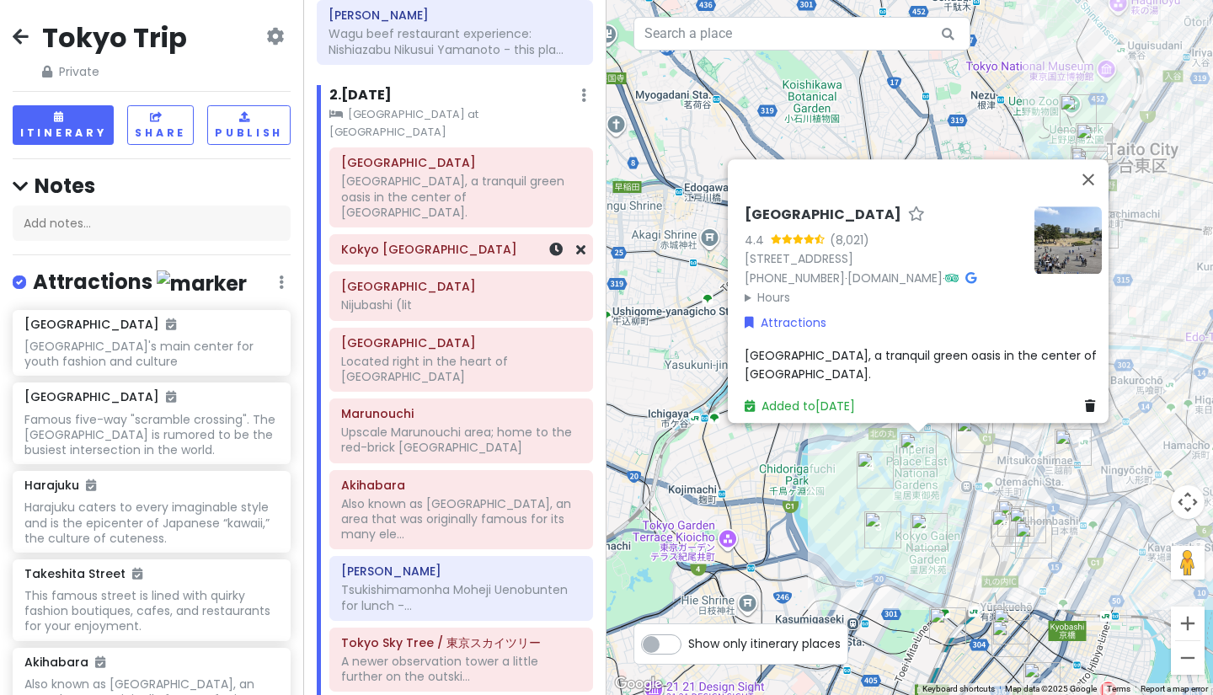
click at [422, 234] on div "Kokyo [GEOGRAPHIC_DATA]" at bounding box center [461, 249] width 264 height 30
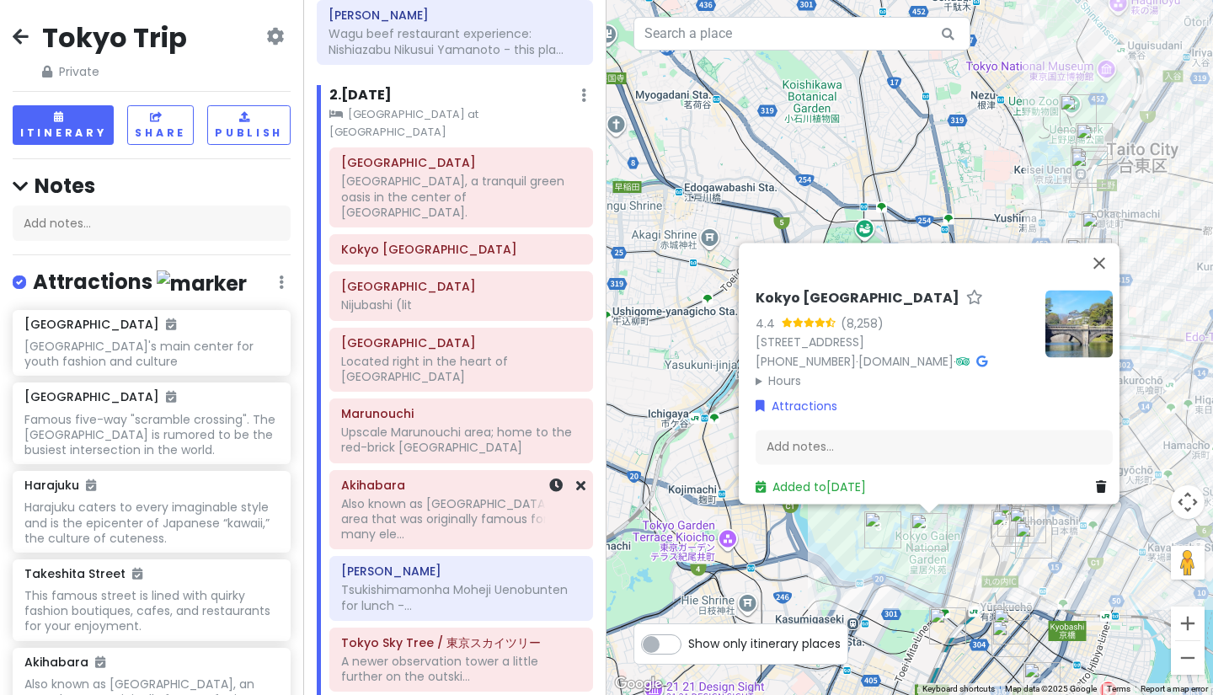
click at [386, 473] on div "Akihabara Also known as [GEOGRAPHIC_DATA], an area that was originally famous f…" at bounding box center [461, 509] width 240 height 72
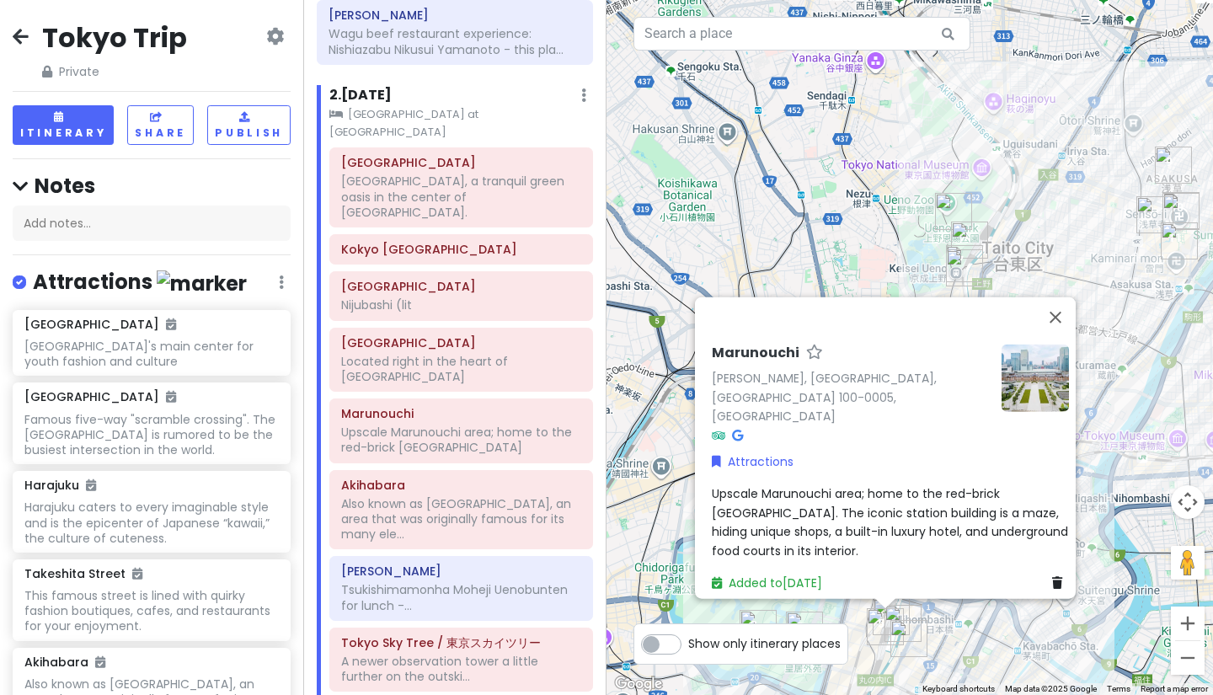
click at [24, 34] on icon at bounding box center [21, 35] width 16 height 13
